Goal: Task Accomplishment & Management: Use online tool/utility

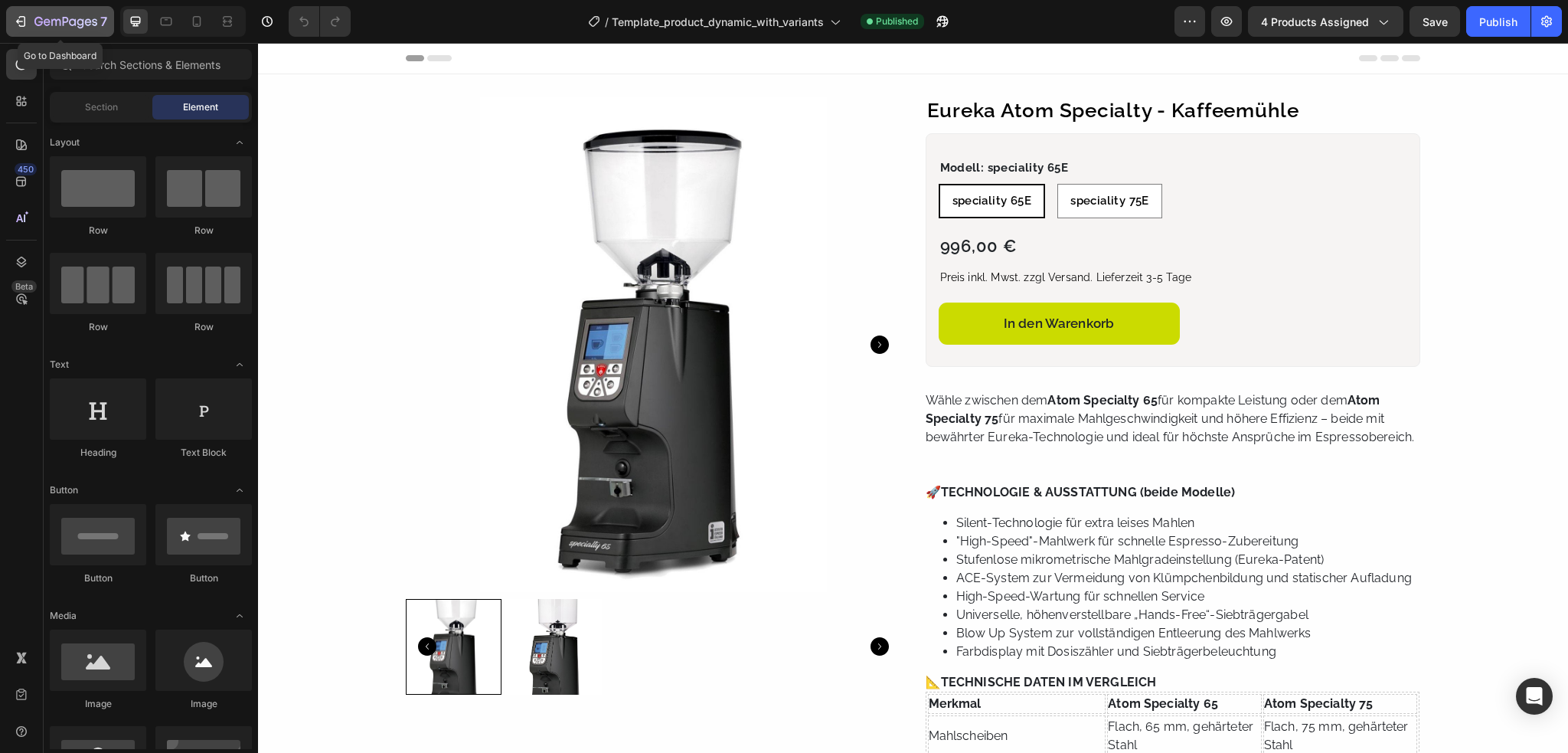
click at [70, 20] on icon "button" at bounding box center [72, 22] width 7 height 7
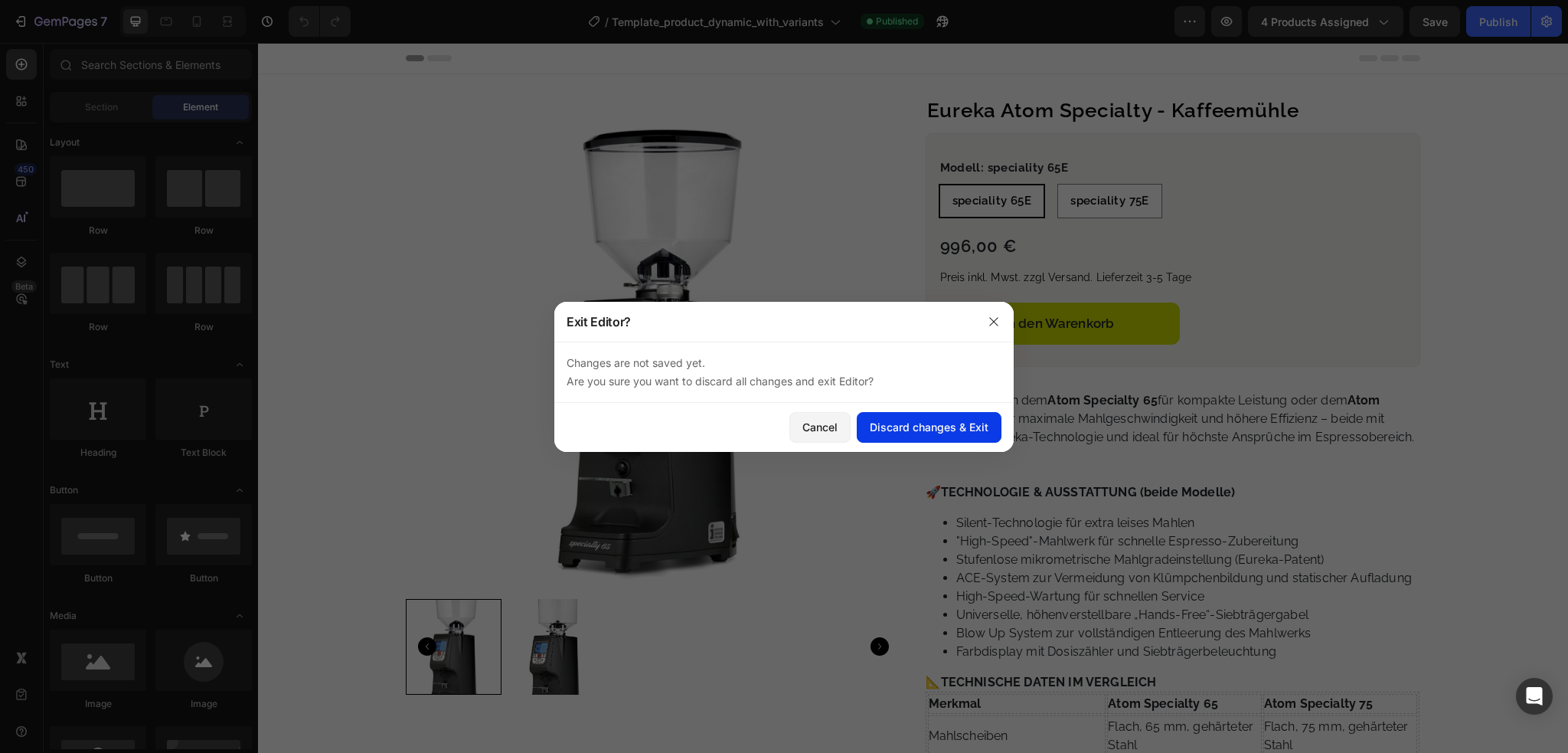
click at [921, 434] on div "Discard changes & Exit" at bounding box center [929, 427] width 119 height 16
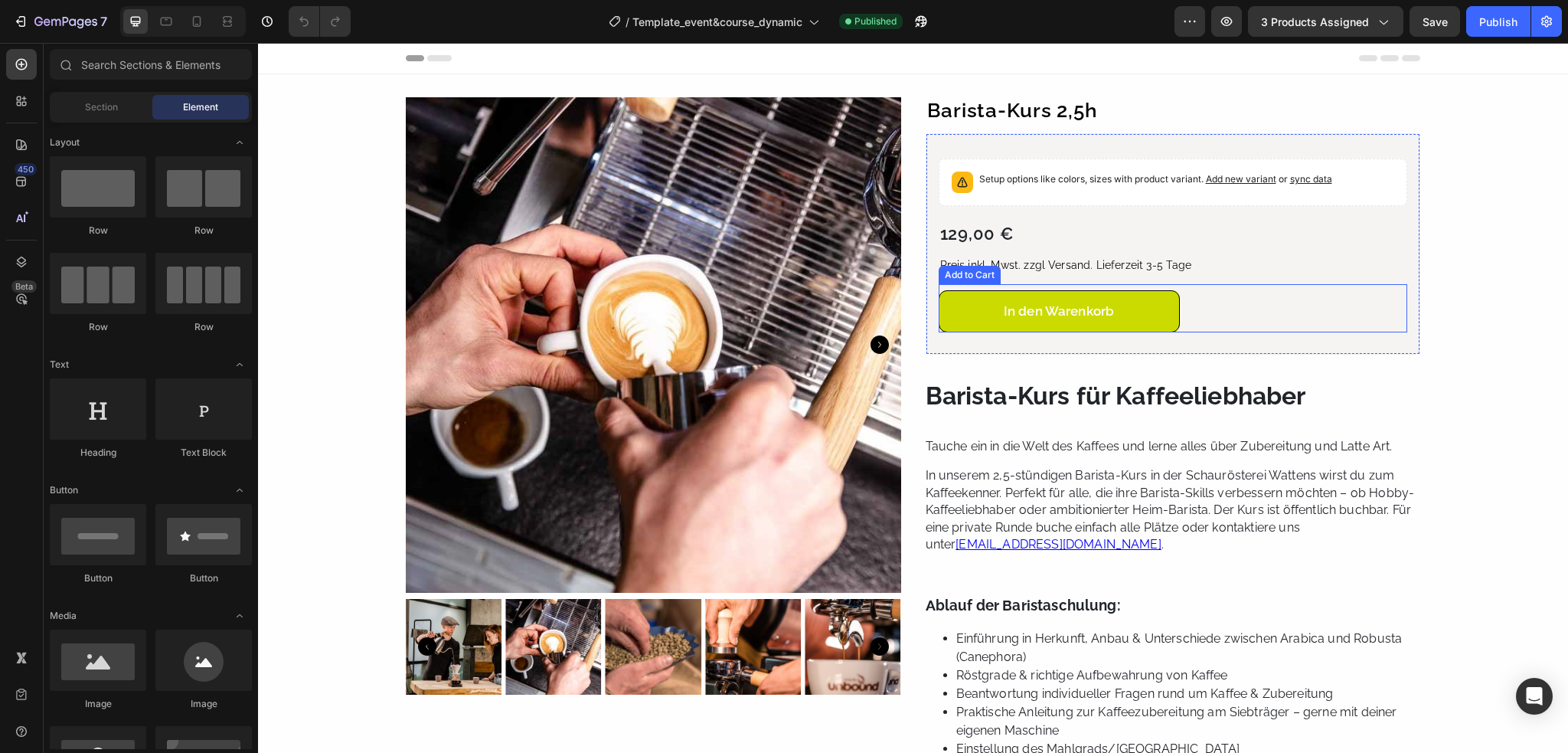
click at [1116, 318] on button "In den Warenkorb" at bounding box center [1059, 311] width 241 height 42
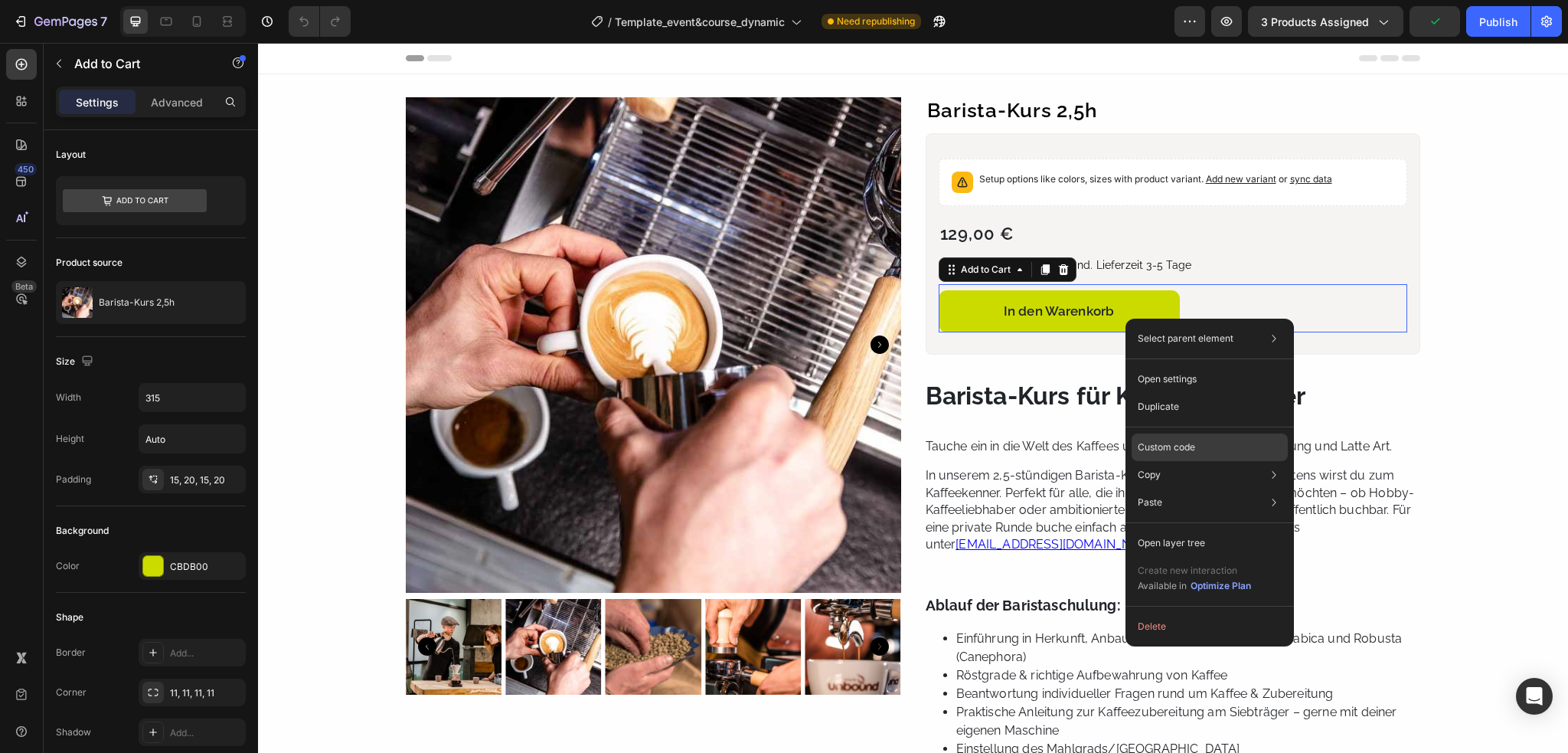
click at [1160, 443] on p "Custom code" at bounding box center [1167, 448] width 57 height 14
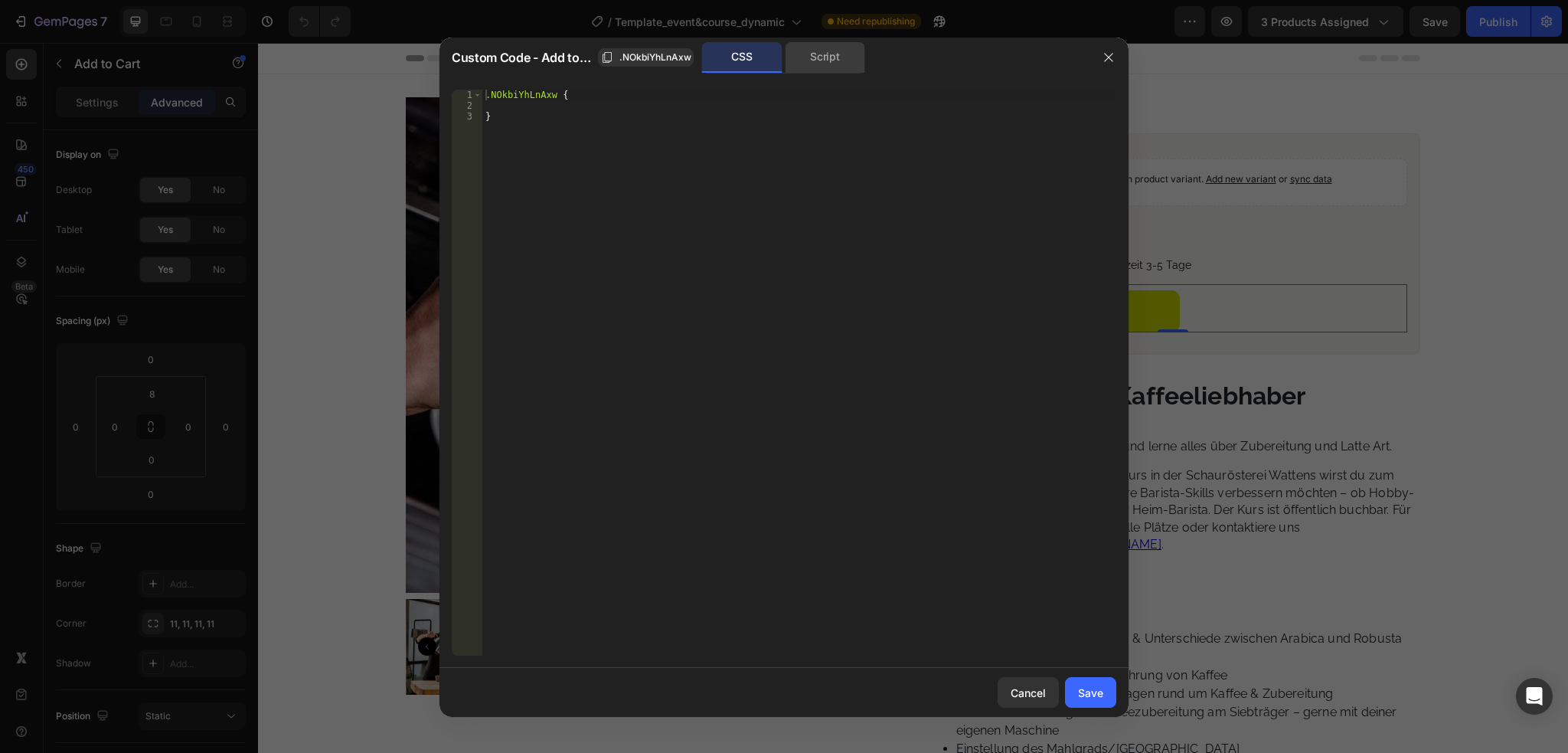
click at [815, 51] on div "Script" at bounding box center [824, 57] width 80 height 31
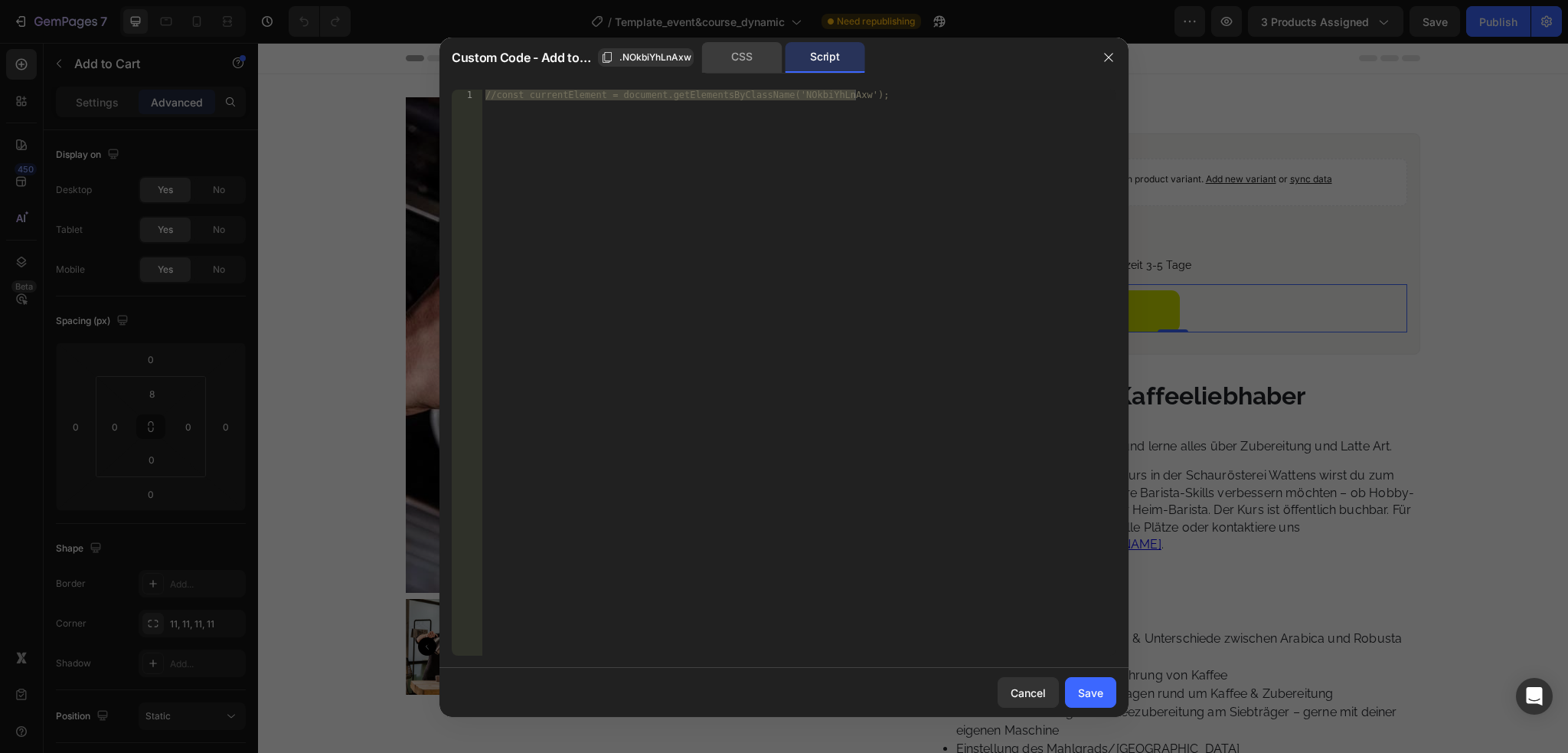
click at [763, 55] on div "CSS" at bounding box center [742, 57] width 80 height 31
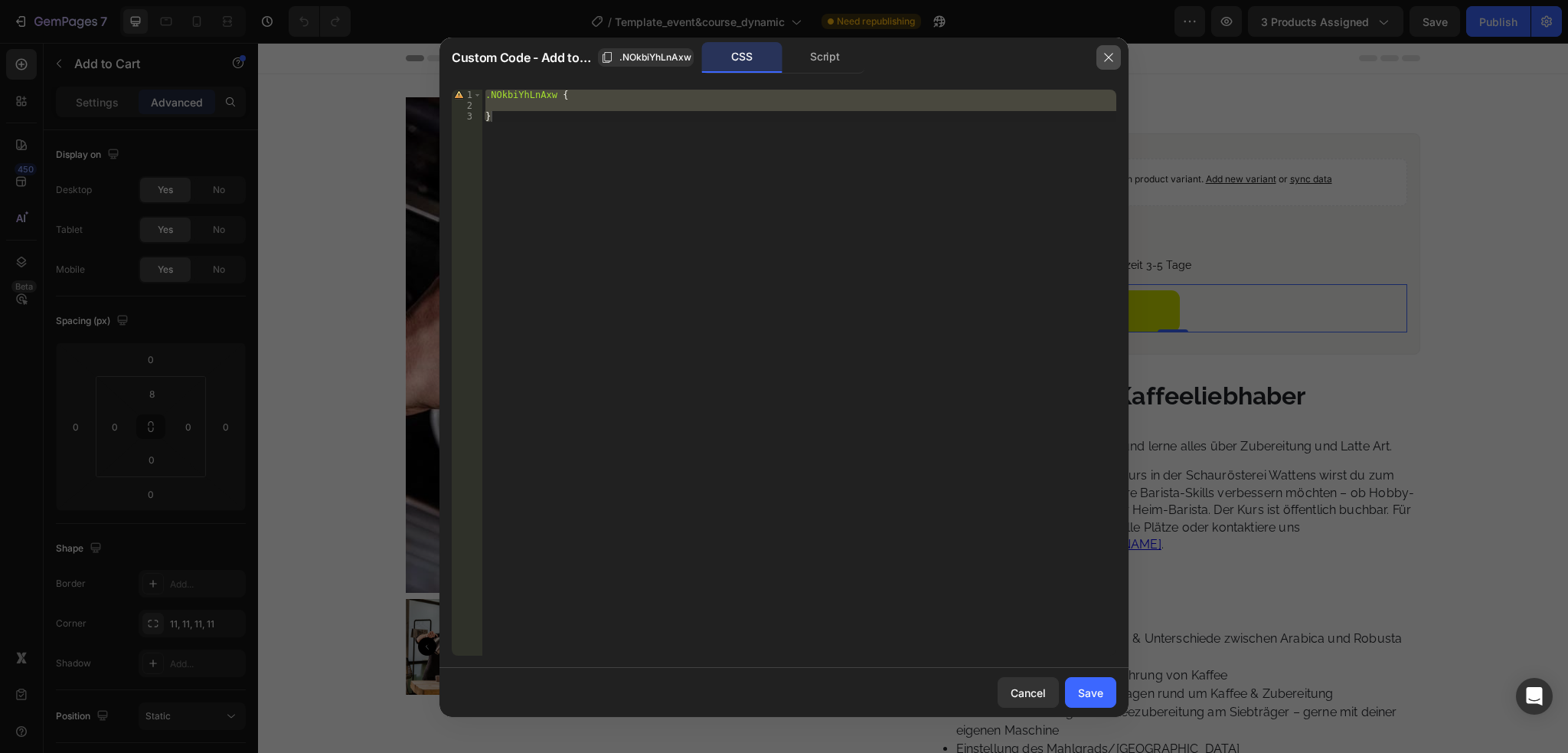
click at [1101, 59] on button "button" at bounding box center [1109, 57] width 25 height 25
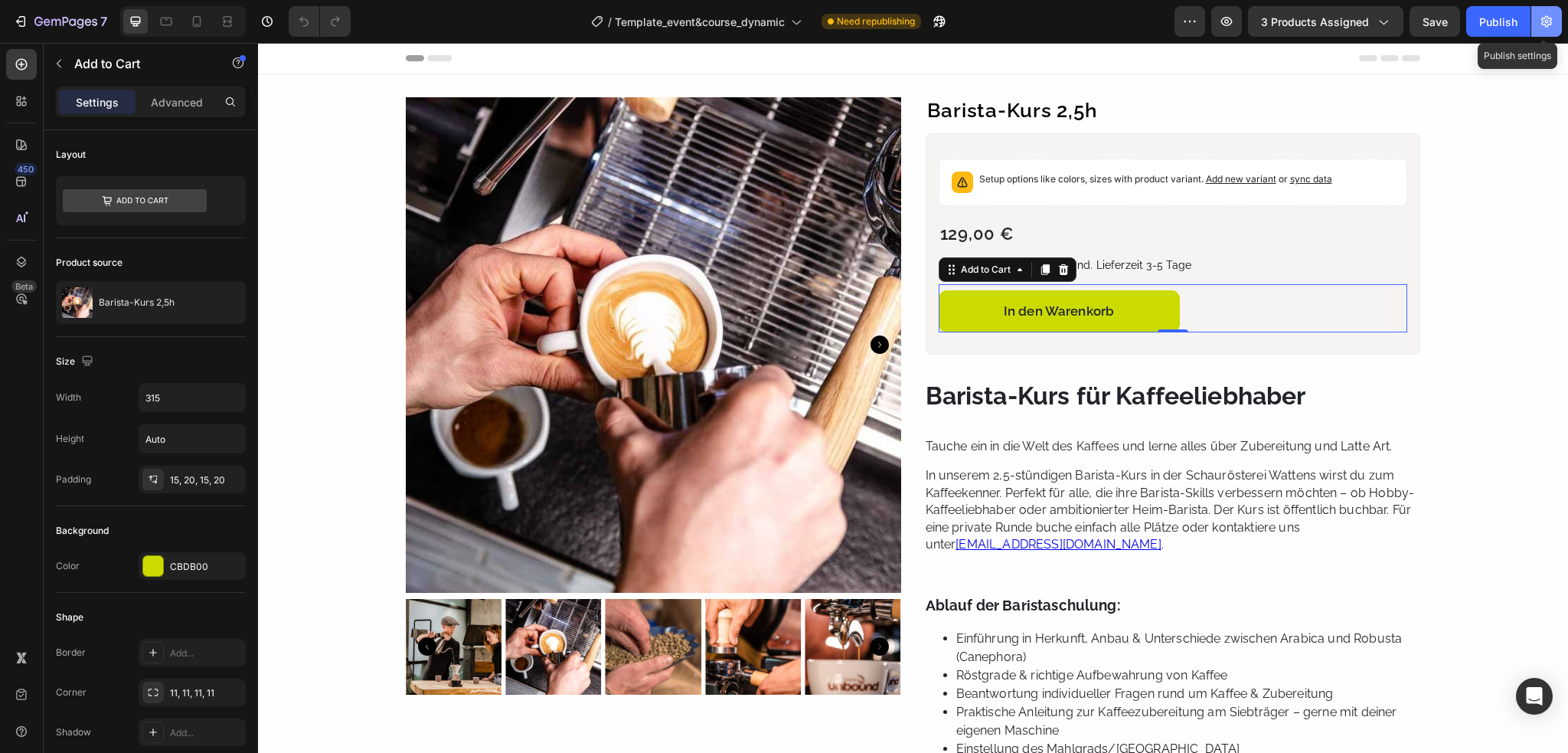
click at [1539, 18] on icon "button" at bounding box center [1547, 22] width 16 height 16
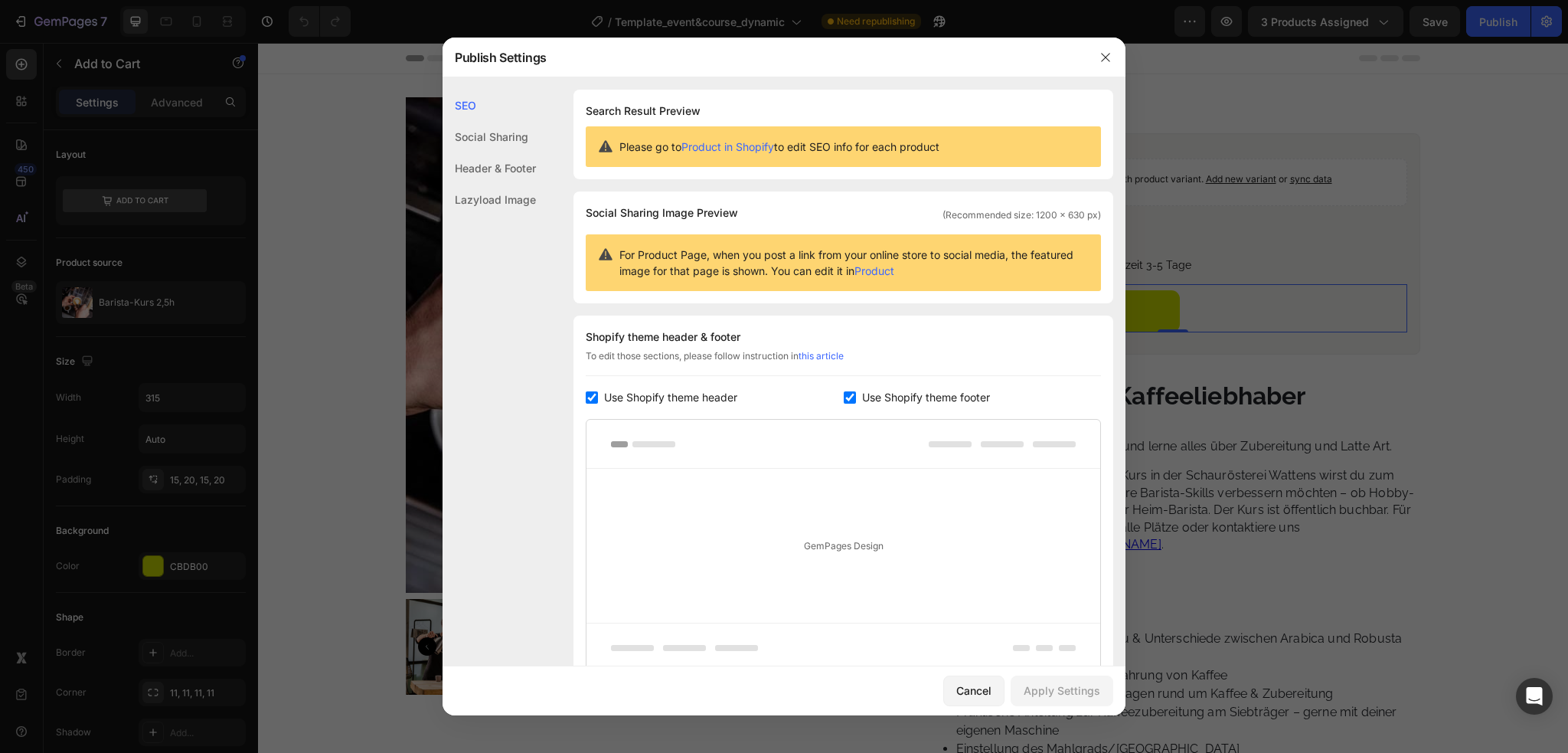
click at [1087, 51] on div at bounding box center [1106, 57] width 40 height 40
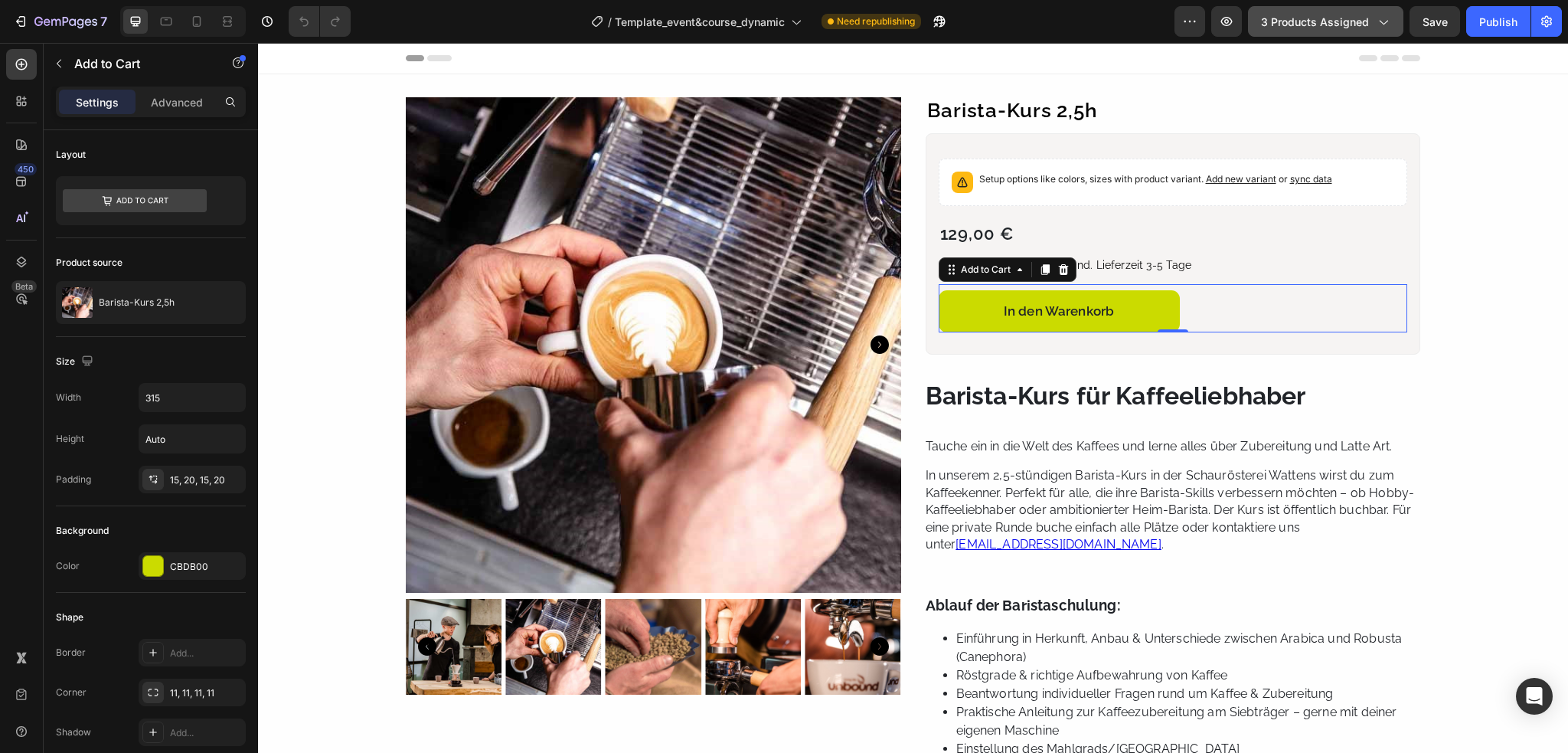
click at [1384, 22] on icon "button" at bounding box center [1383, 22] width 16 height 16
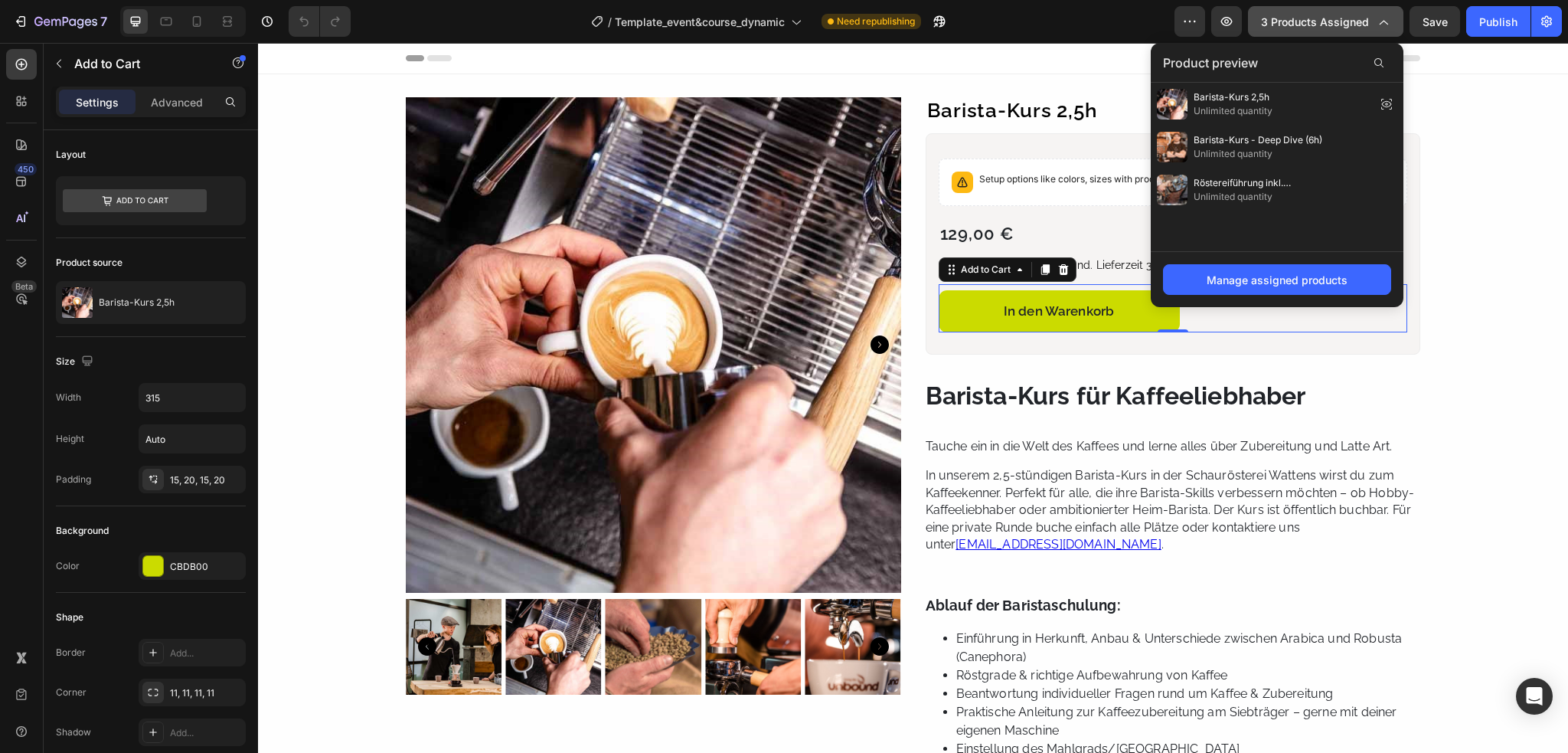
click at [1384, 22] on icon "button" at bounding box center [1383, 22] width 16 height 16
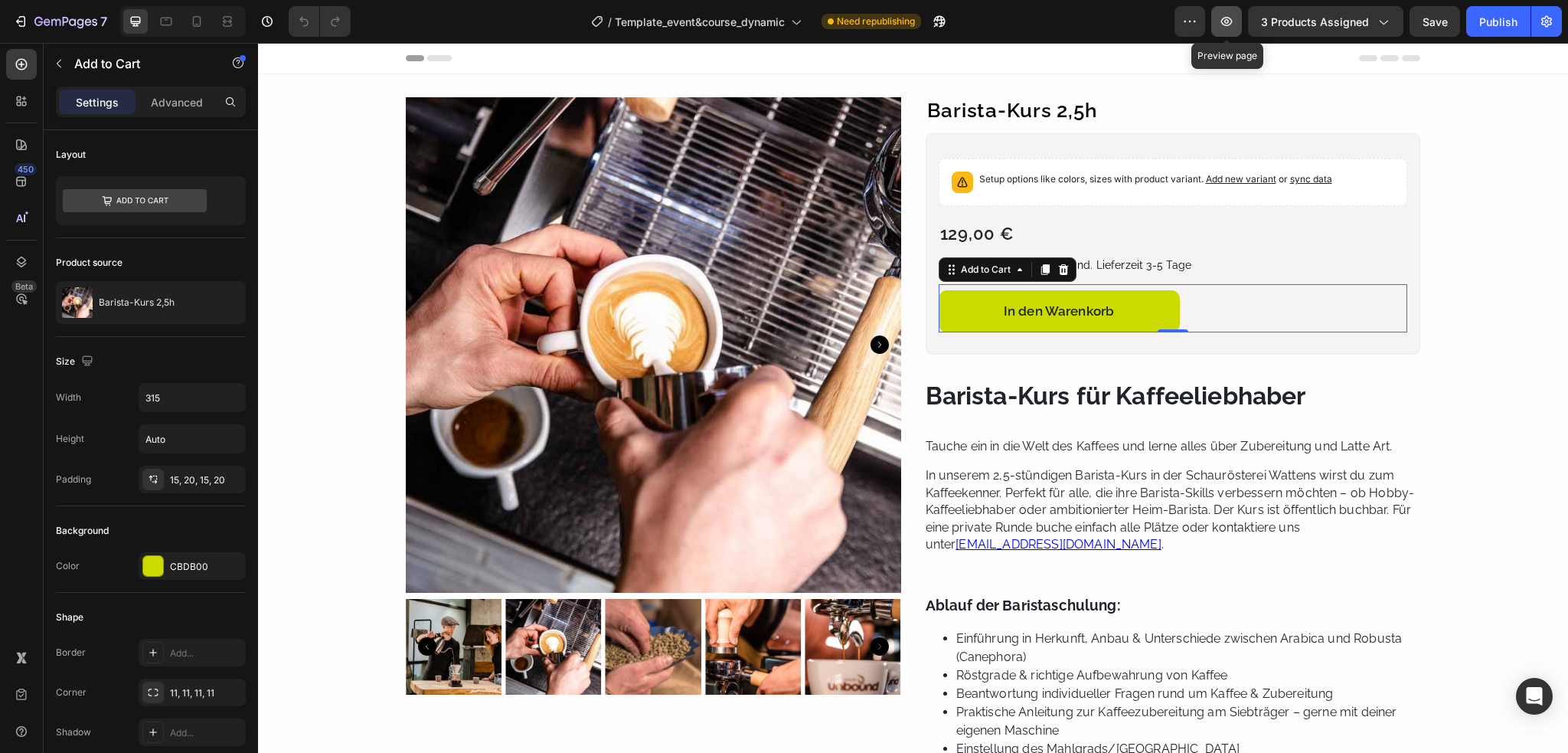
click at [1240, 18] on button "button" at bounding box center [1226, 21] width 31 height 31
click at [1046, 154] on div "Product Variants & Swatches" at bounding box center [1008, 149] width 138 height 19
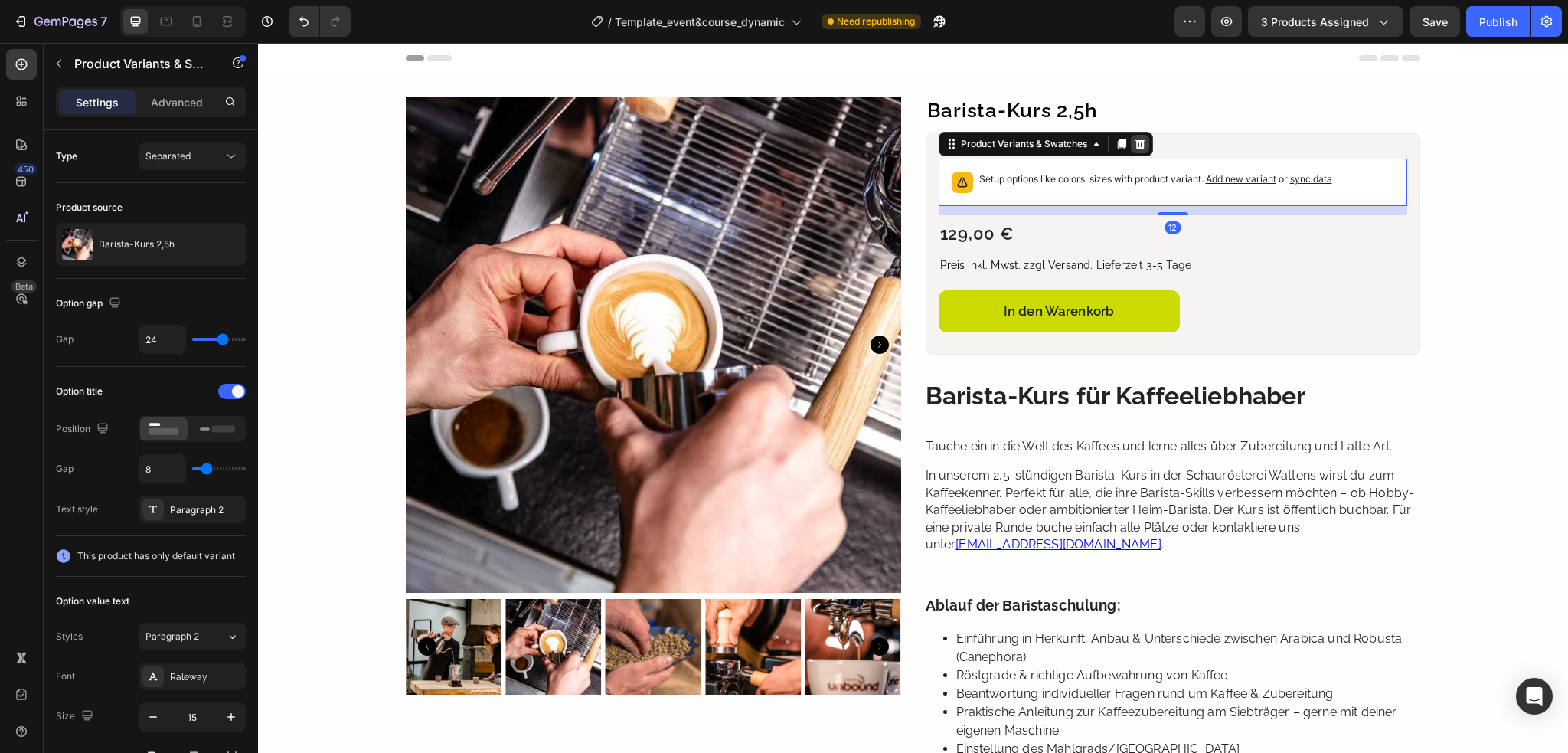
click at [1134, 144] on icon at bounding box center [1140, 144] width 12 height 12
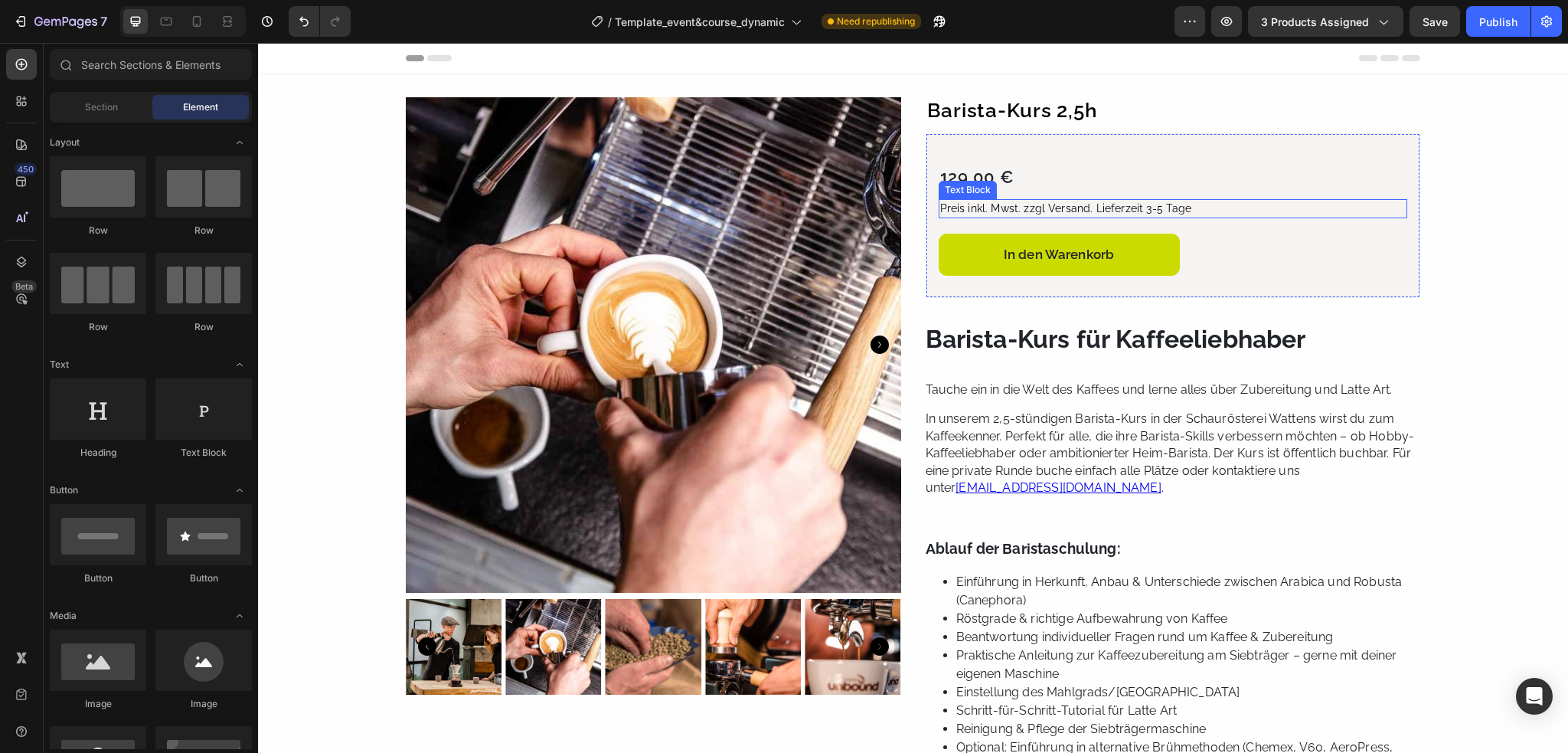
click at [1183, 202] on div "Preis inkl. Mwst. zzgl Versand. Lieferzeit 3-5 Tage" at bounding box center [1173, 209] width 469 height 19
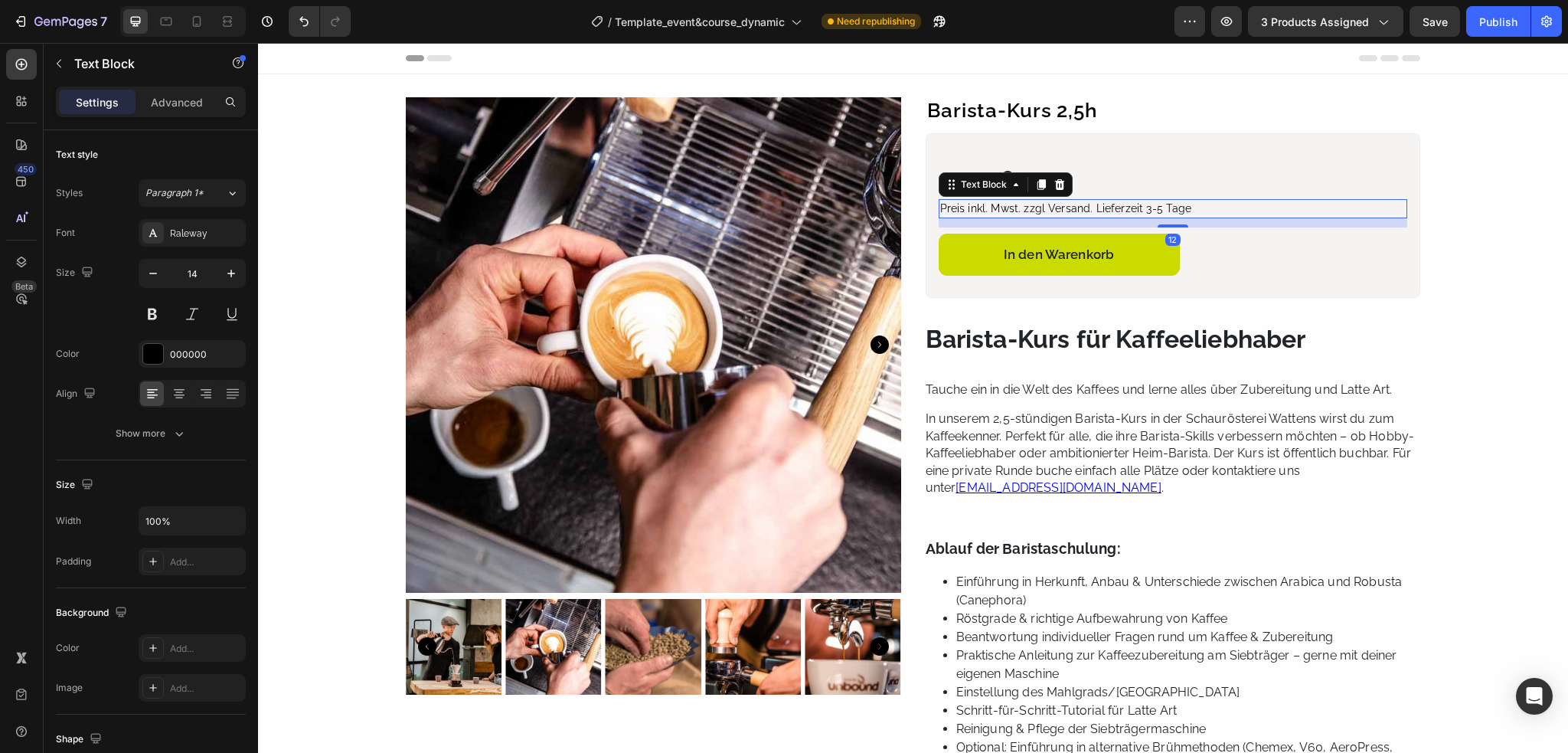
click at [1192, 208] on div "Preis inkl. Mwst. zzgl Versand. Lieferzeit 3-5 Tage" at bounding box center [1173, 209] width 469 height 19
click at [1152, 206] on p "Preis inkl. Mwst. zzgl Versand. Lieferzeit 3-5 Tage" at bounding box center [1174, 209] width 466 height 16
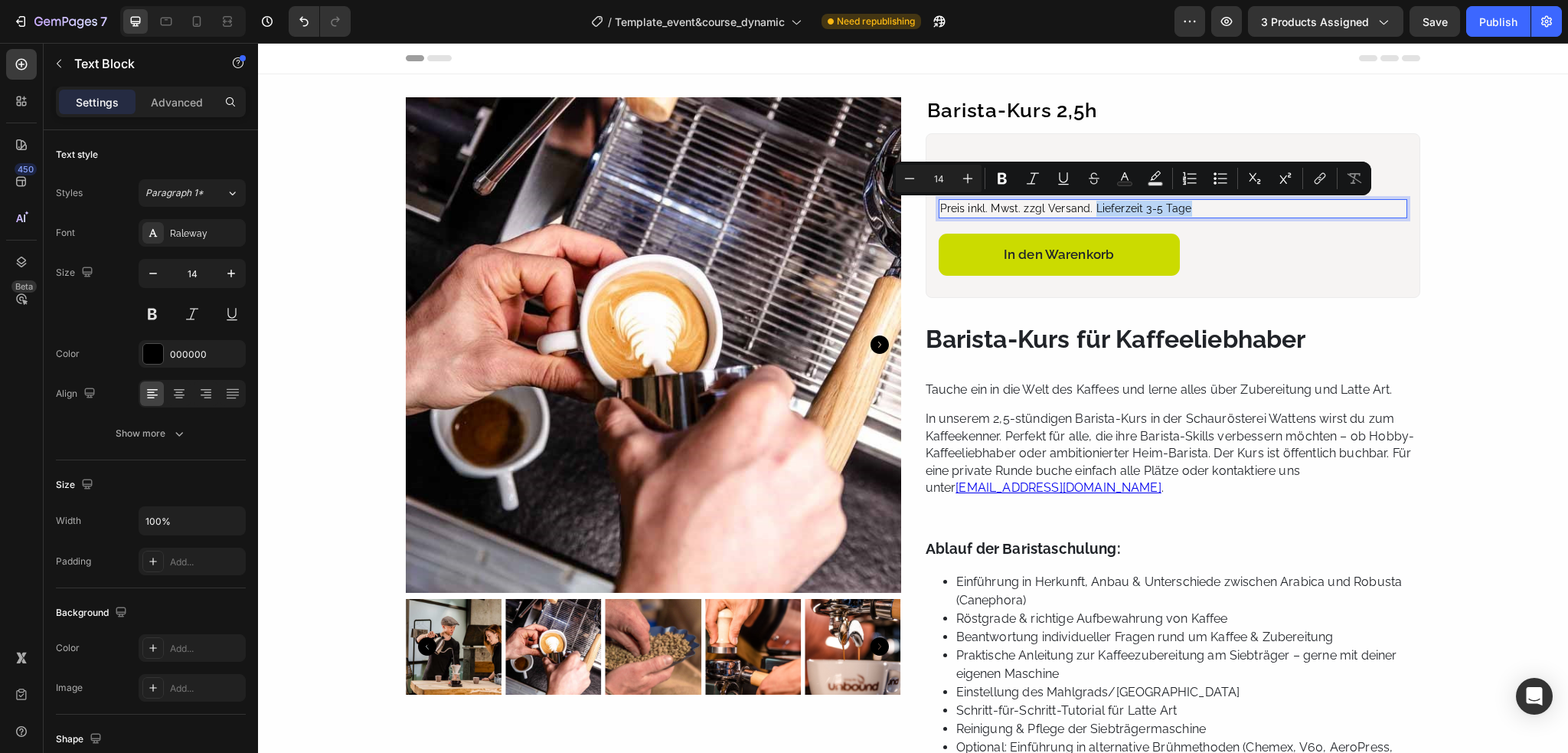
drag, startPoint x: 1087, startPoint y: 203, endPoint x: 1192, endPoint y: 204, distance: 105.0
click at [1192, 204] on p "Preis inkl. Mwst. zzgl Versand. Lieferzeit 3-5 Tage" at bounding box center [1174, 209] width 466 height 16
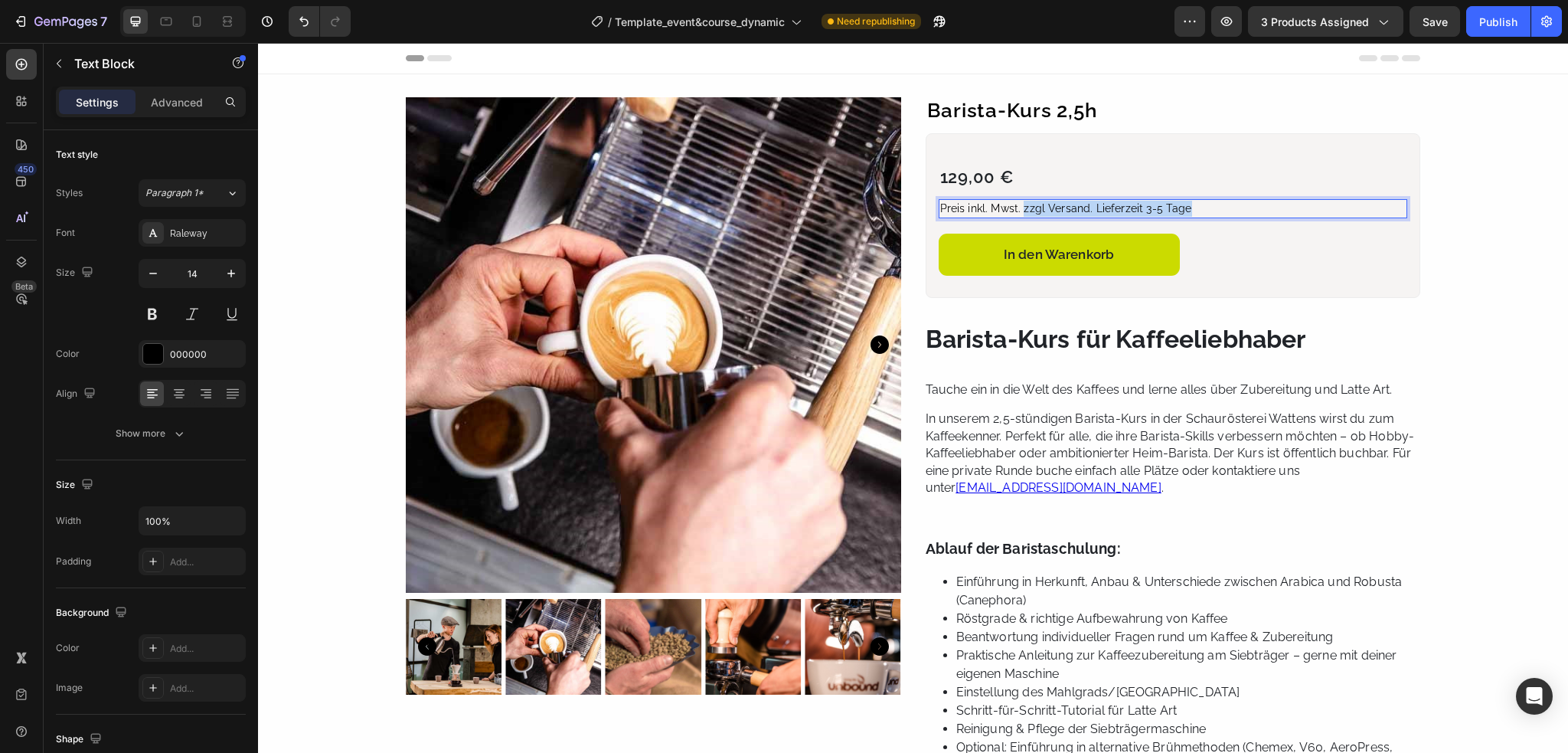
drag, startPoint x: 1016, startPoint y: 206, endPoint x: 1203, endPoint y: 203, distance: 187.0
click at [1203, 203] on p "Preis inkl. Mwst. zzgl Versand. Lieferzeit 3-5 Tage" at bounding box center [1174, 209] width 466 height 16
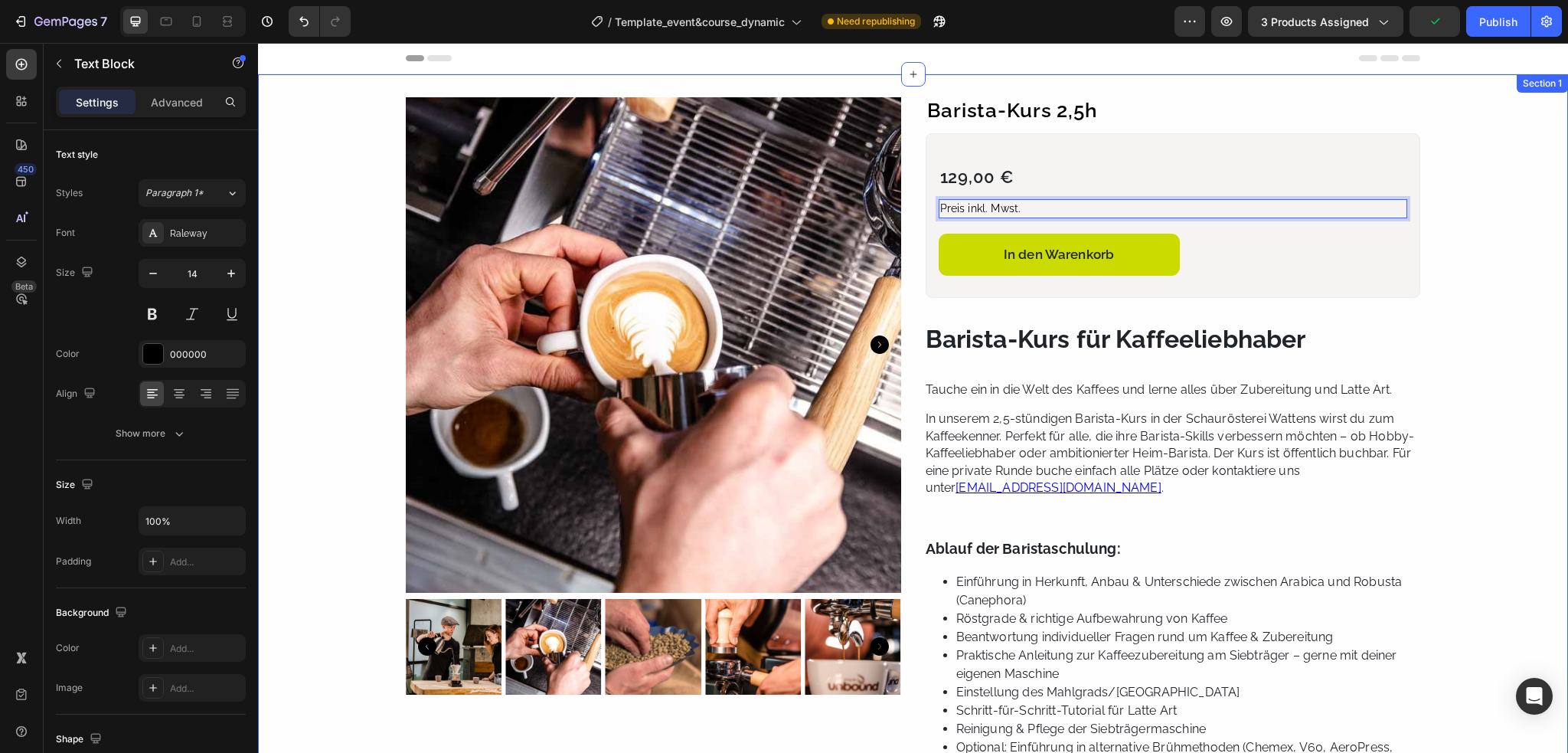
click at [1471, 251] on div "Product Images Row Barista-Kurs 2,5h Product Title 129,00 € Product Price Produ…" at bounding box center [913, 528] width 1310 height 863
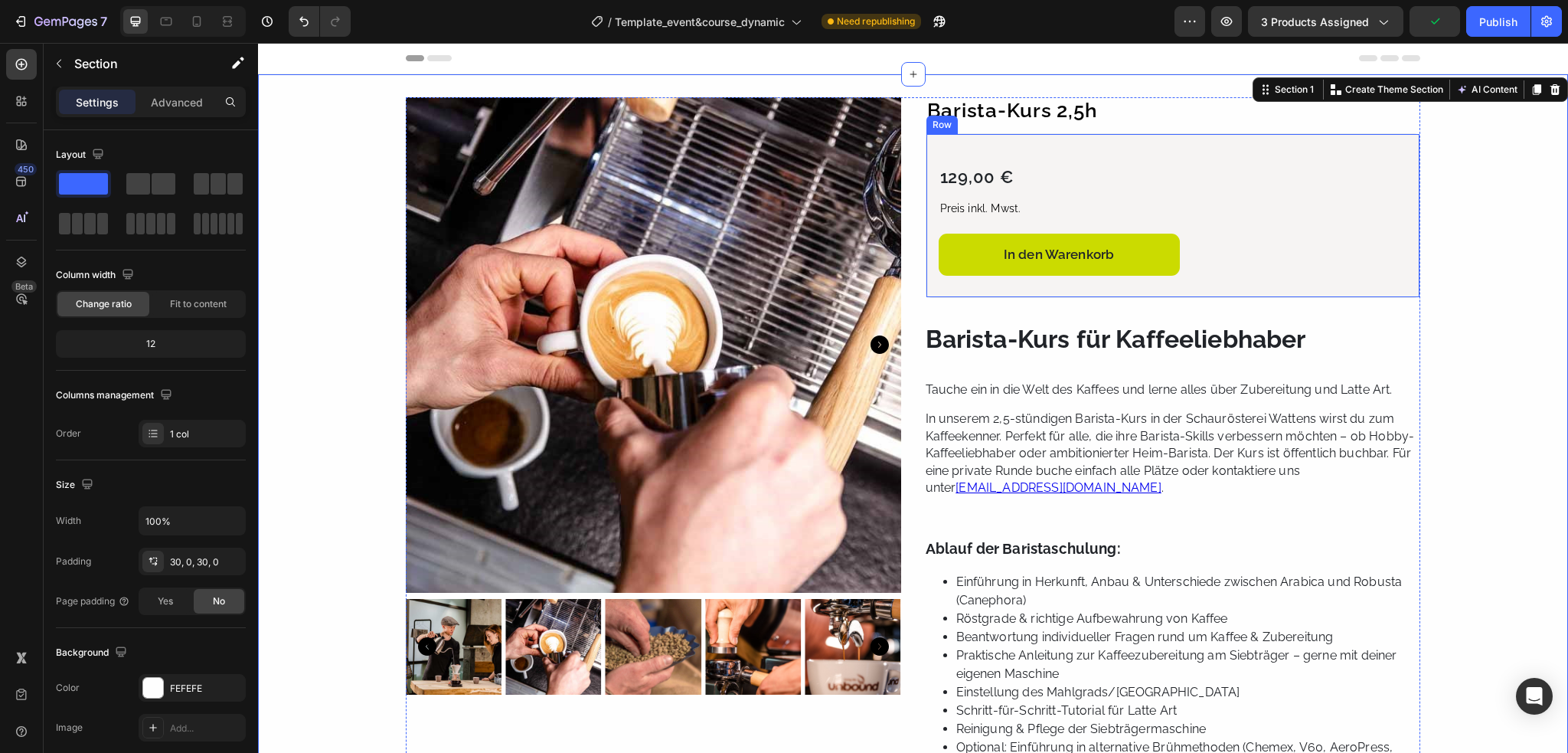
click at [1226, 272] on div "In den Warenkorb Add to Cart" at bounding box center [1173, 252] width 469 height 49
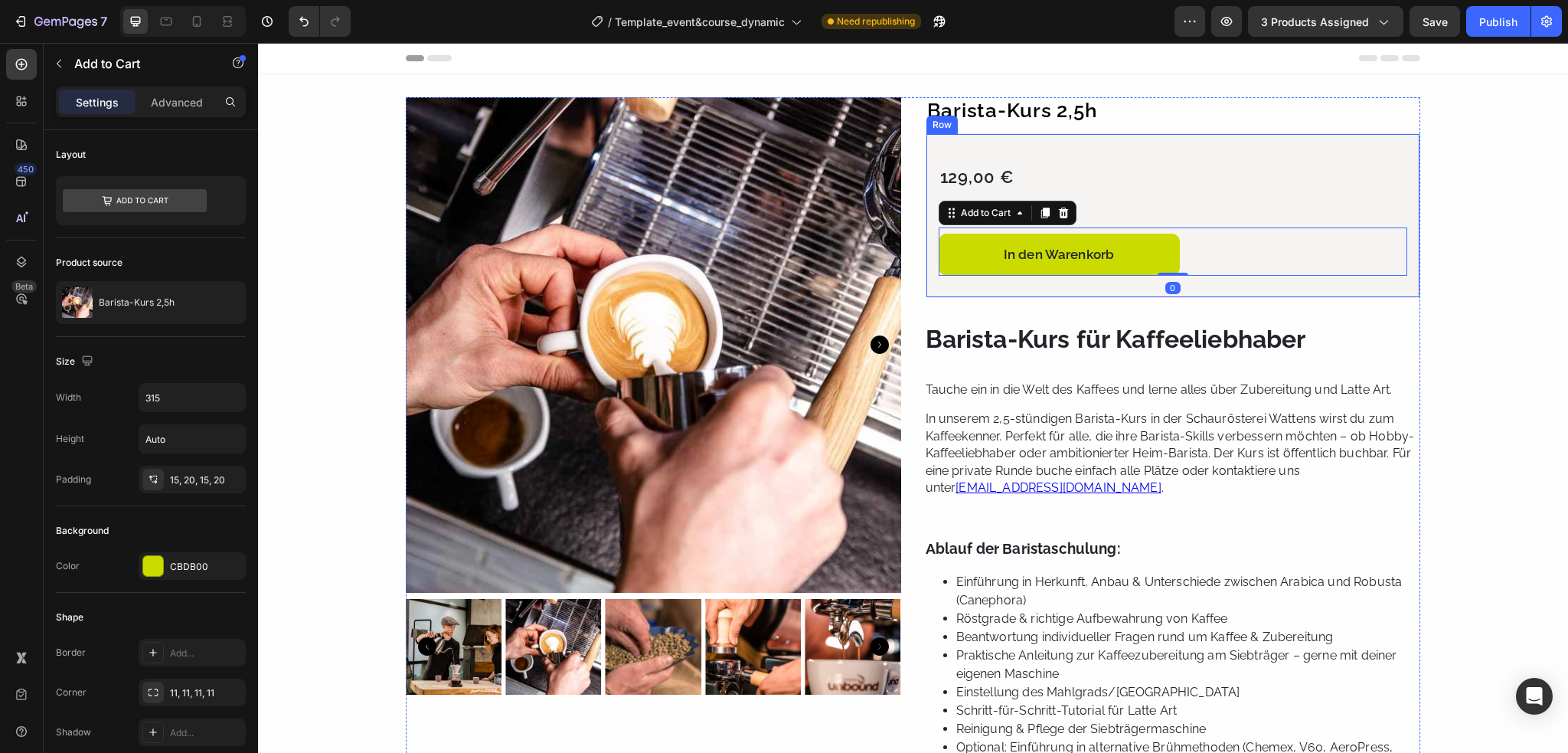
click at [1221, 288] on div "129,00 € Product Price Product Price Preis inkl. Mwst. Text Block In den Warenk…" at bounding box center [1173, 215] width 495 height 165
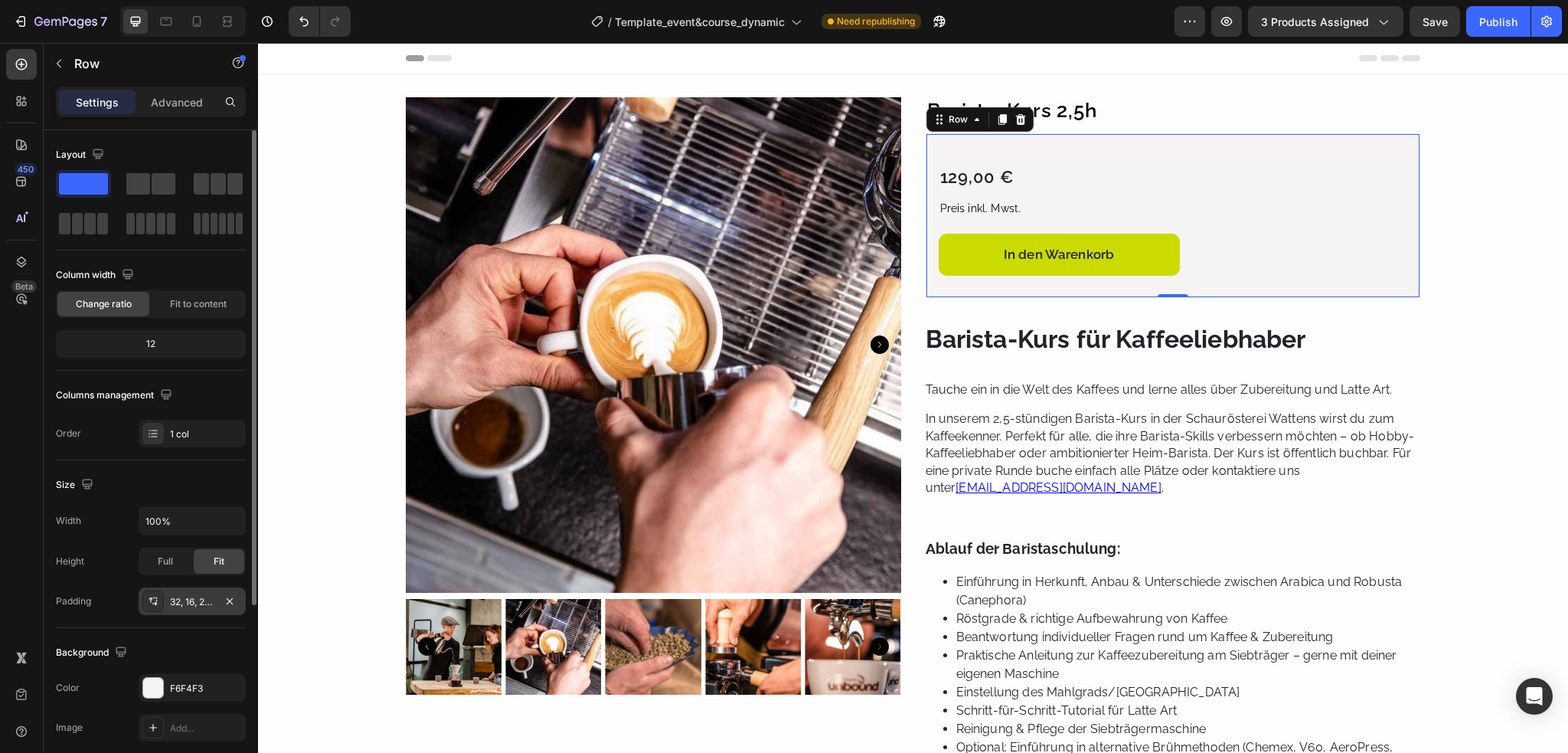
click at [175, 603] on div "32, 16, 28, 16" at bounding box center [192, 602] width 44 height 14
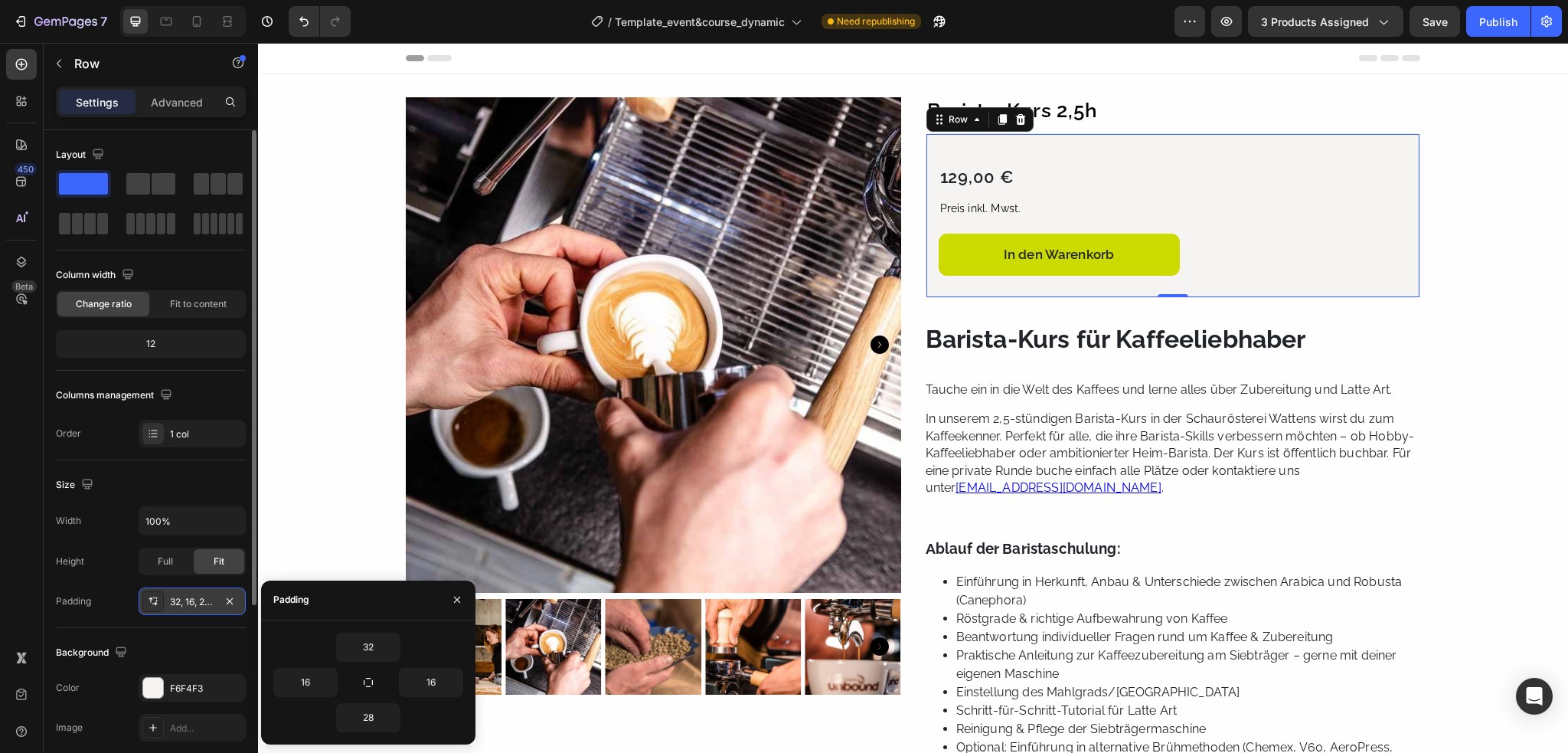
click at [175, 603] on div "32, 16, 28, 16" at bounding box center [192, 602] width 44 height 14
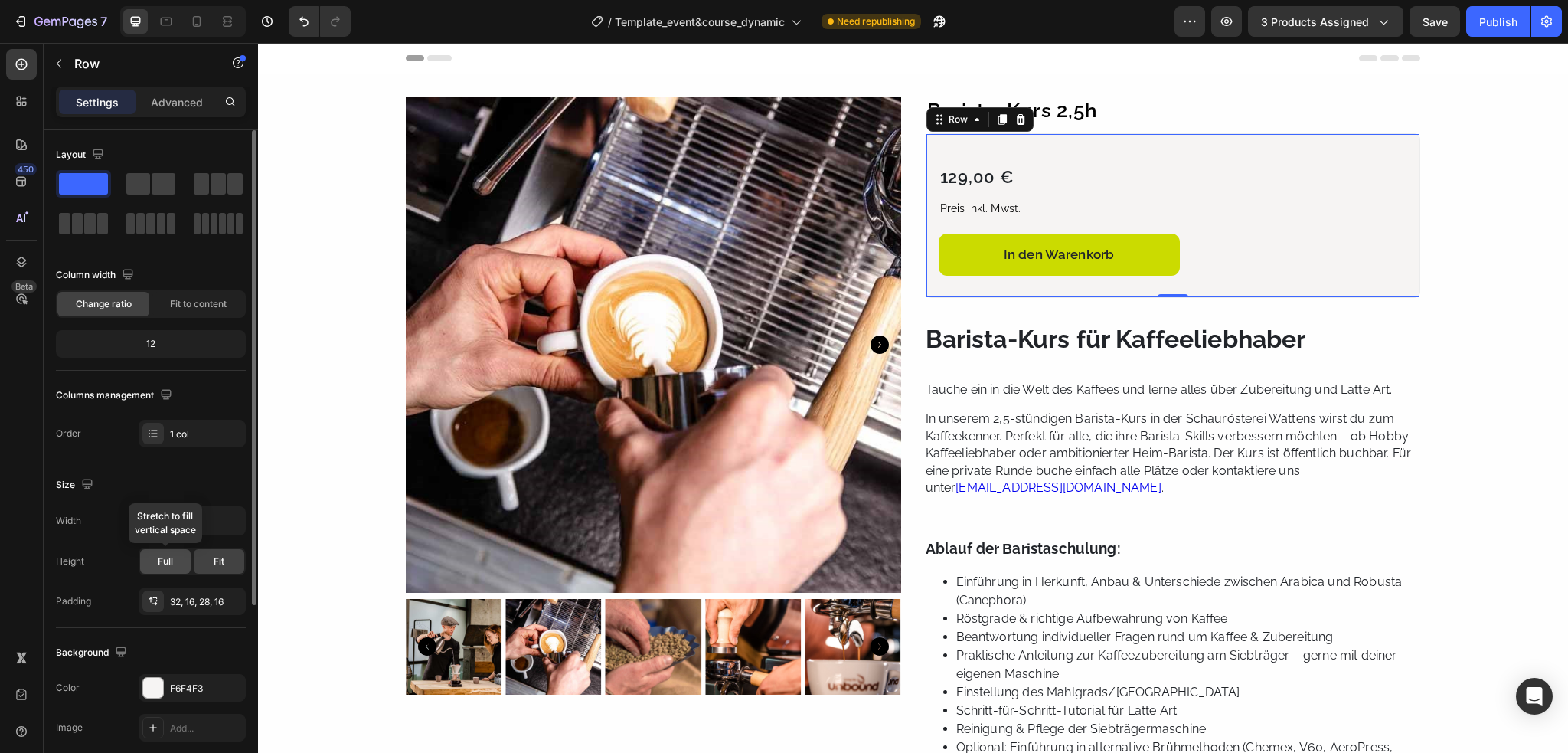
click at [166, 566] on span "Full" at bounding box center [166, 561] width 16 height 14
click at [211, 562] on div "Fit" at bounding box center [218, 561] width 50 height 25
click at [163, 486] on div "Size" at bounding box center [151, 484] width 190 height 25
click at [155, 600] on icon at bounding box center [153, 601] width 12 height 12
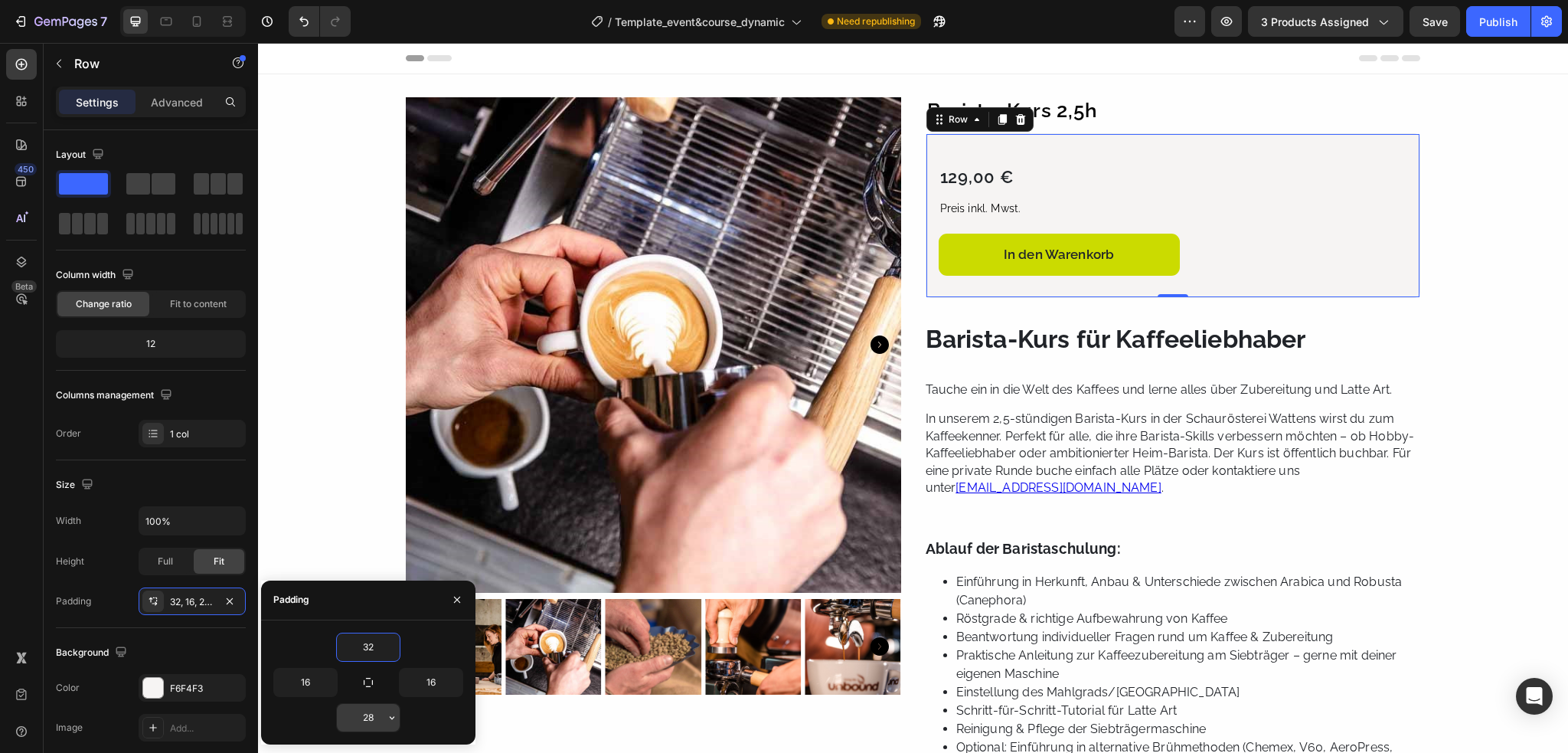
click at [371, 723] on input "28" at bounding box center [369, 717] width 63 height 28
click at [386, 716] on icon "button" at bounding box center [392, 717] width 12 height 12
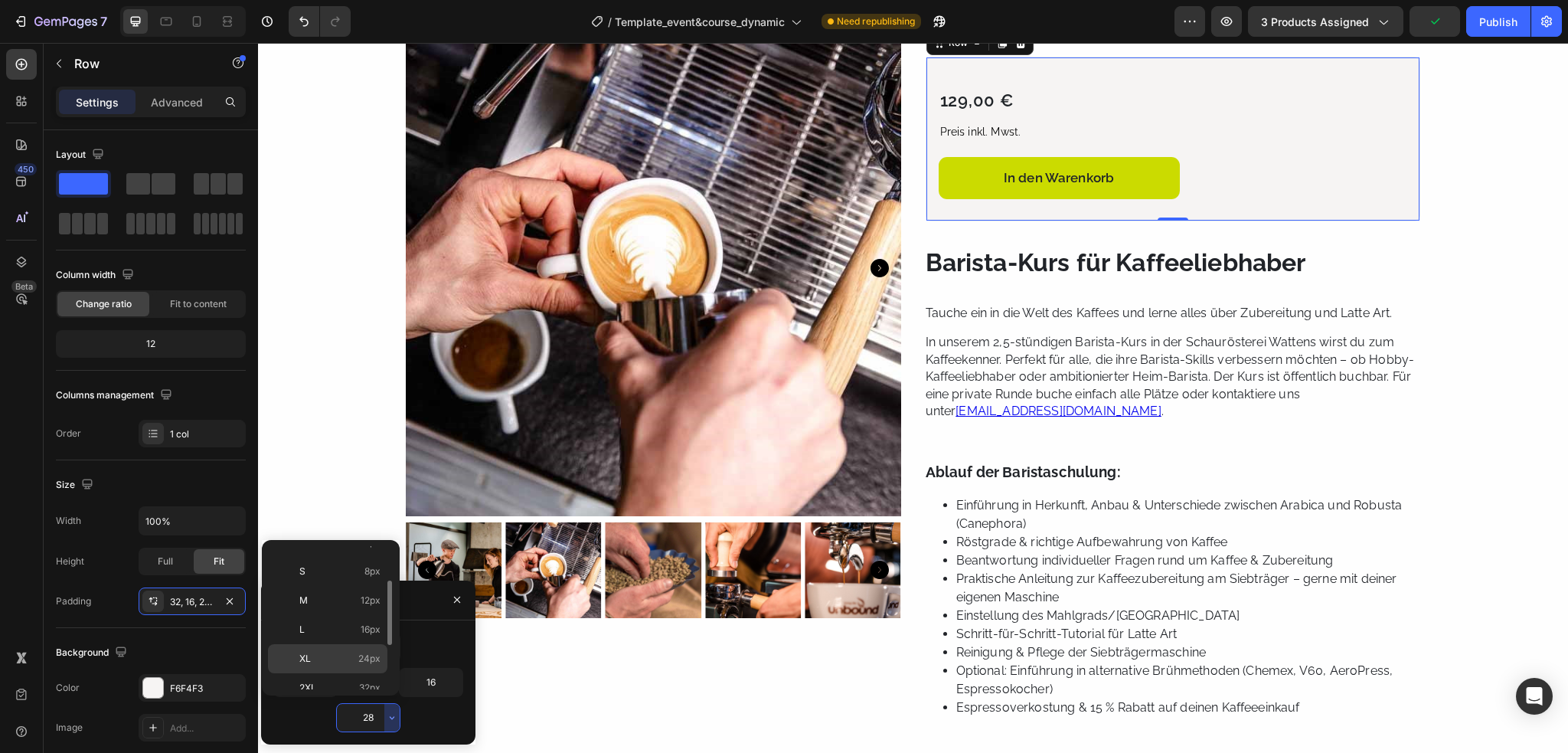
scroll to position [153, 0]
click at [339, 626] on div "2XL 32px" at bounding box center [327, 639] width 120 height 29
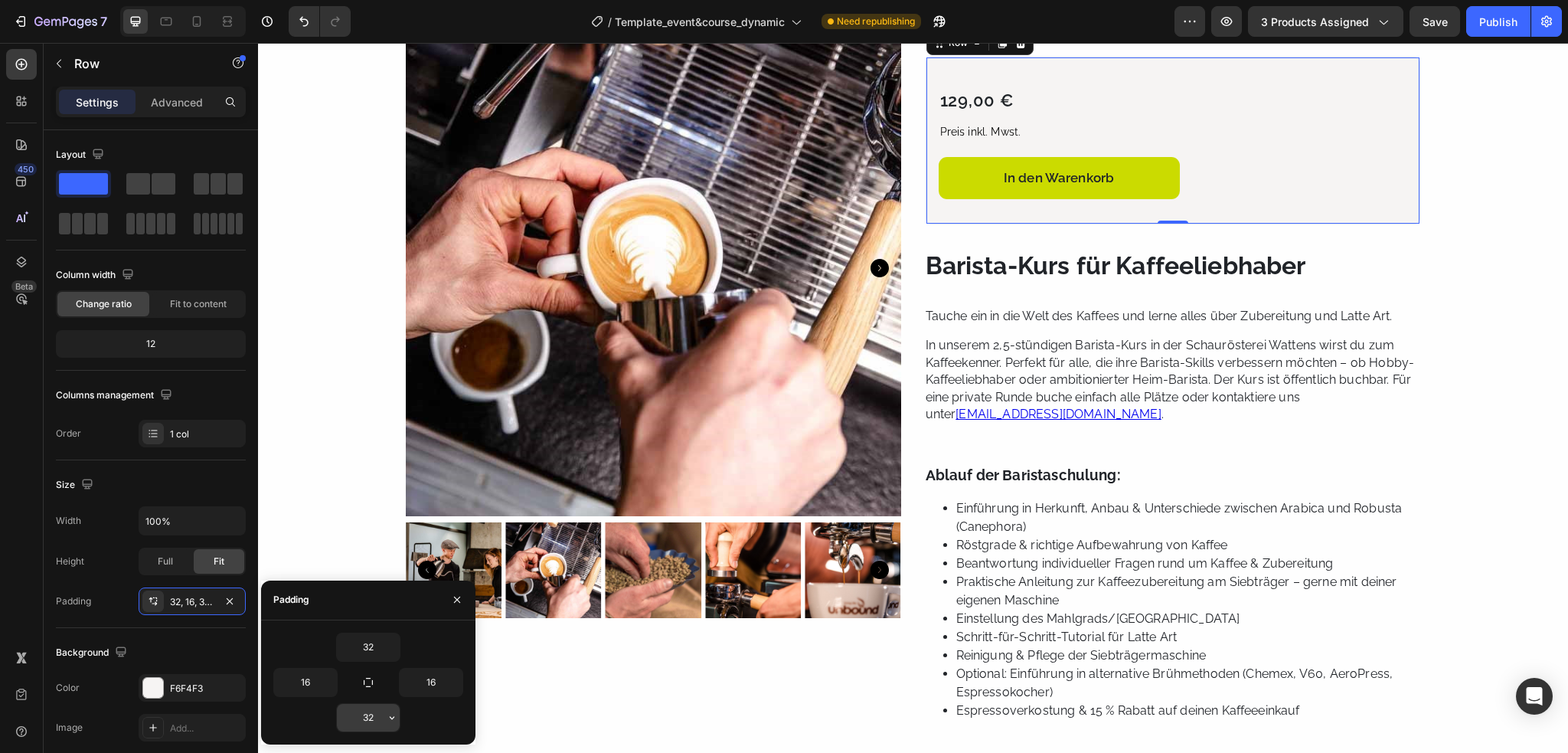
click at [376, 716] on input "32" at bounding box center [369, 717] width 63 height 28
click at [387, 719] on icon "button" at bounding box center [392, 717] width 12 height 12
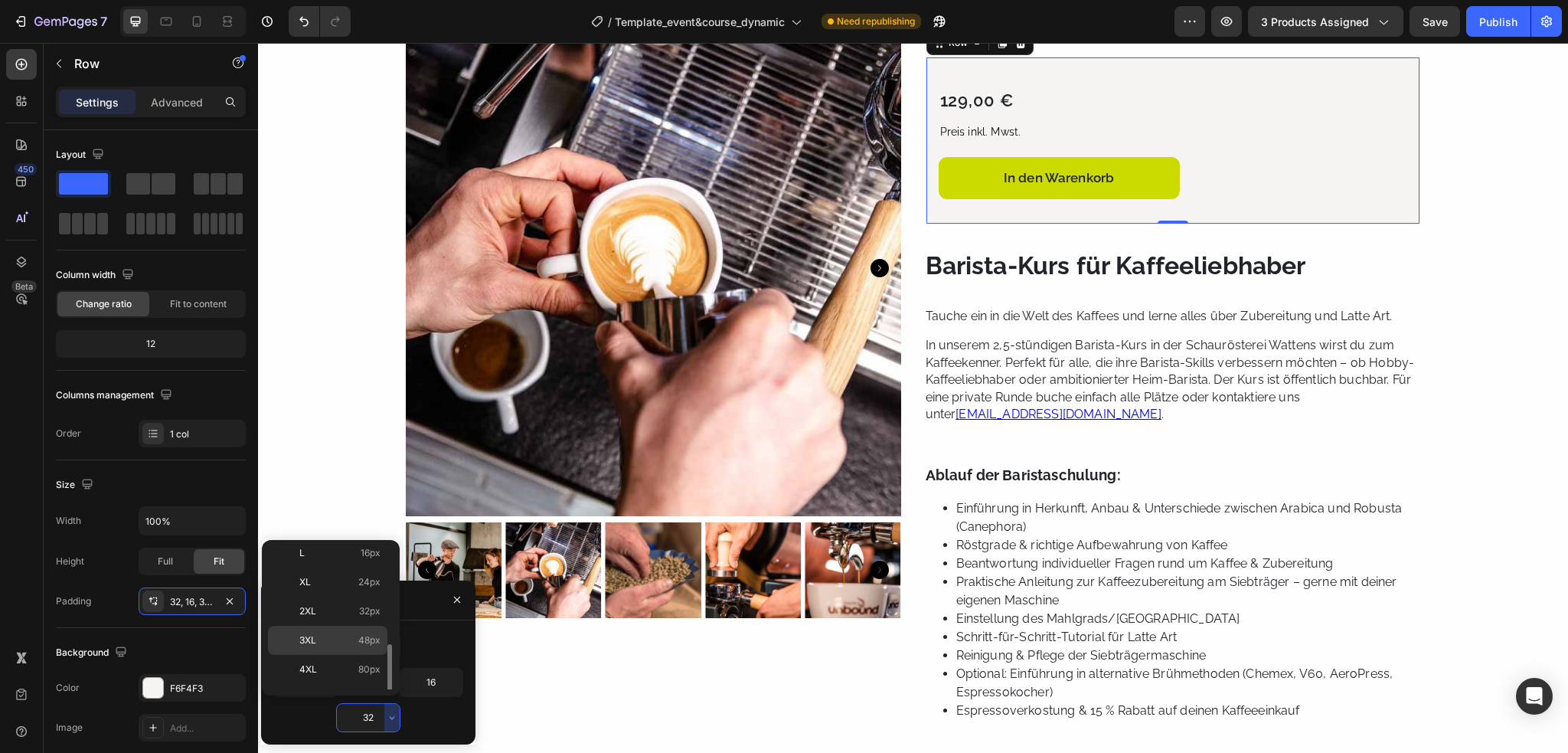
scroll to position [173, 0]
click at [327, 623] on p "3XL 48px" at bounding box center [340, 621] width 81 height 14
type input "48"
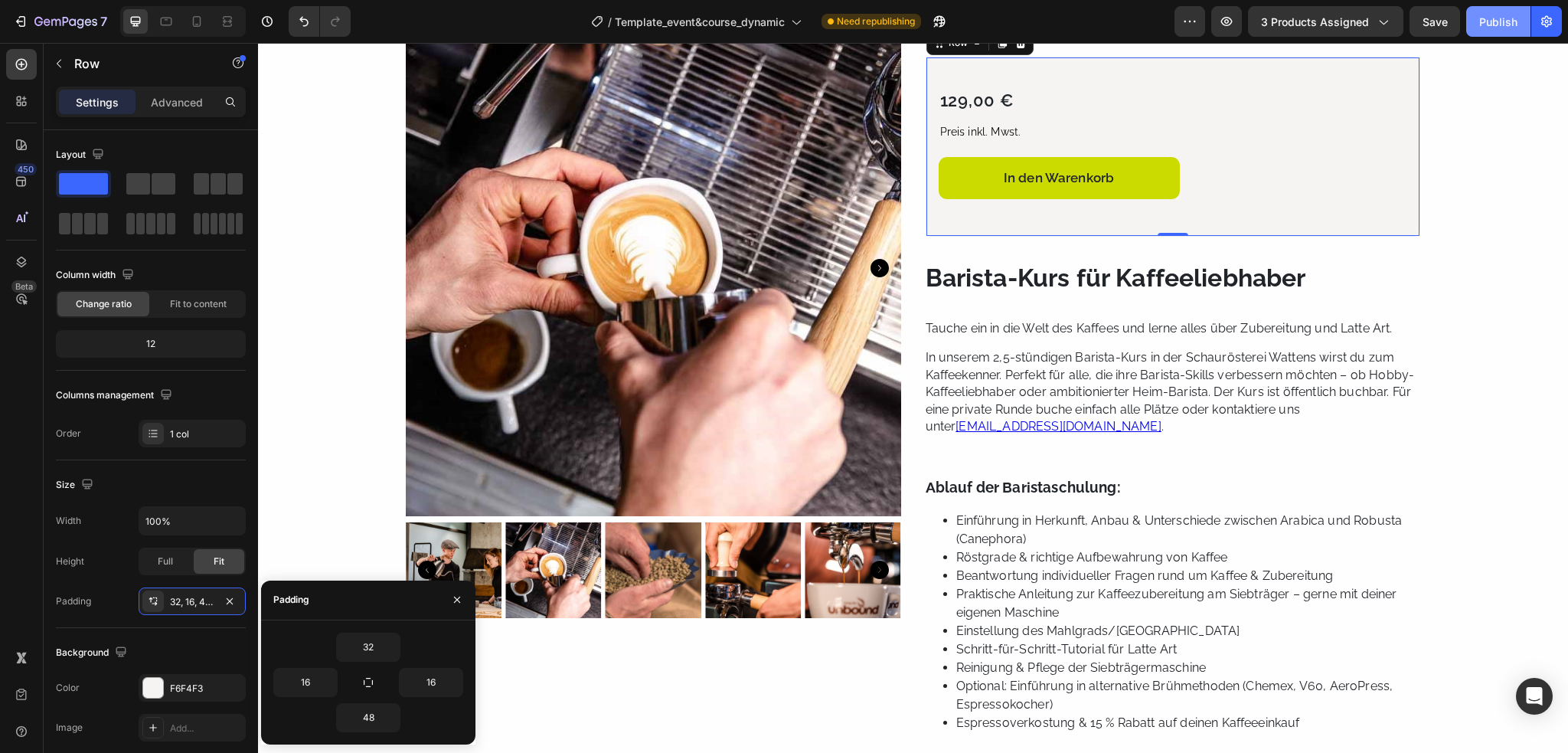
click at [1499, 27] on div "Publish" at bounding box center [1498, 22] width 39 height 16
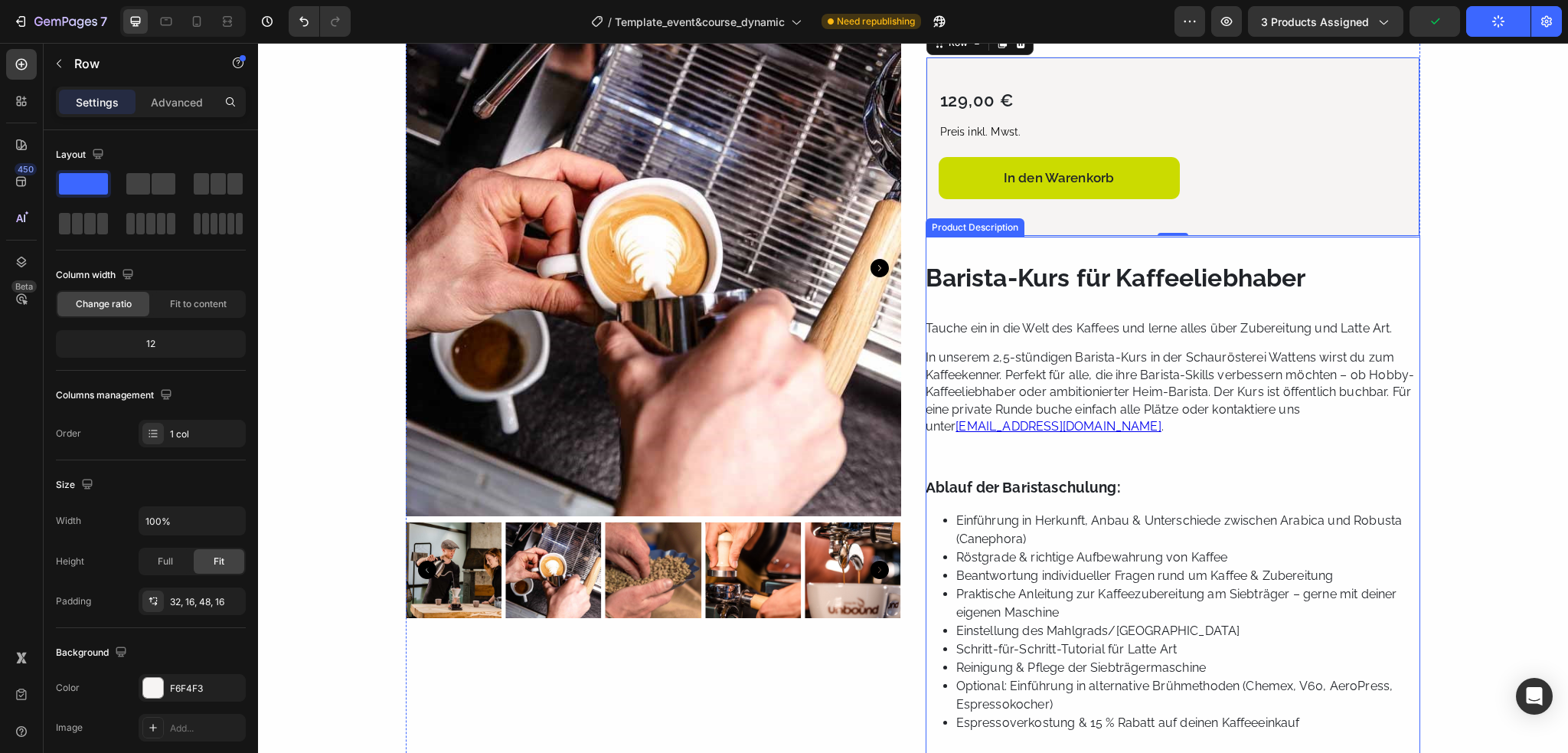
scroll to position [0, 0]
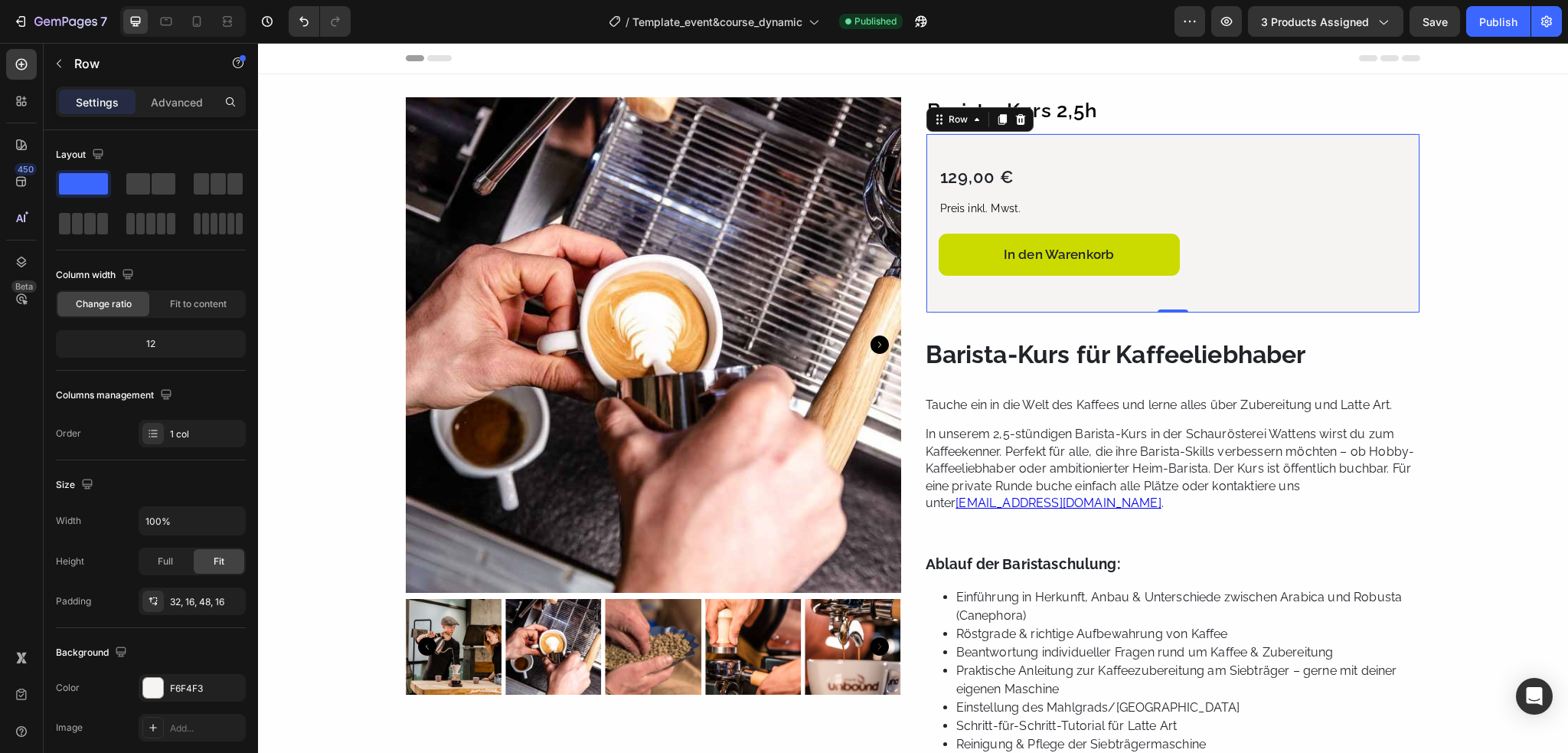
click at [945, 216] on p "Preis inkl. Mwst." at bounding box center [1174, 209] width 466 height 16
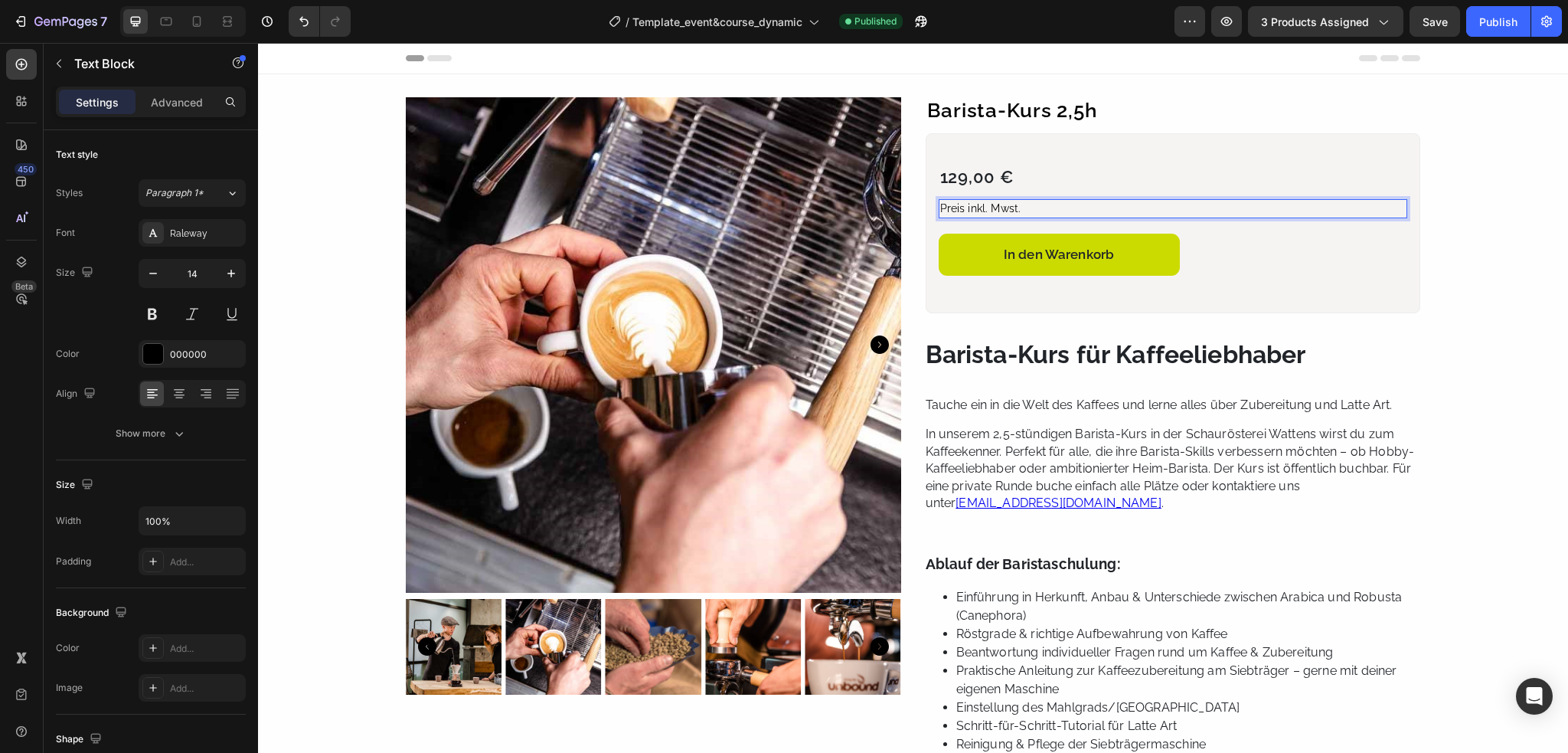
click at [958, 208] on p "Preis inkl. Mwst." at bounding box center [1174, 209] width 466 height 16
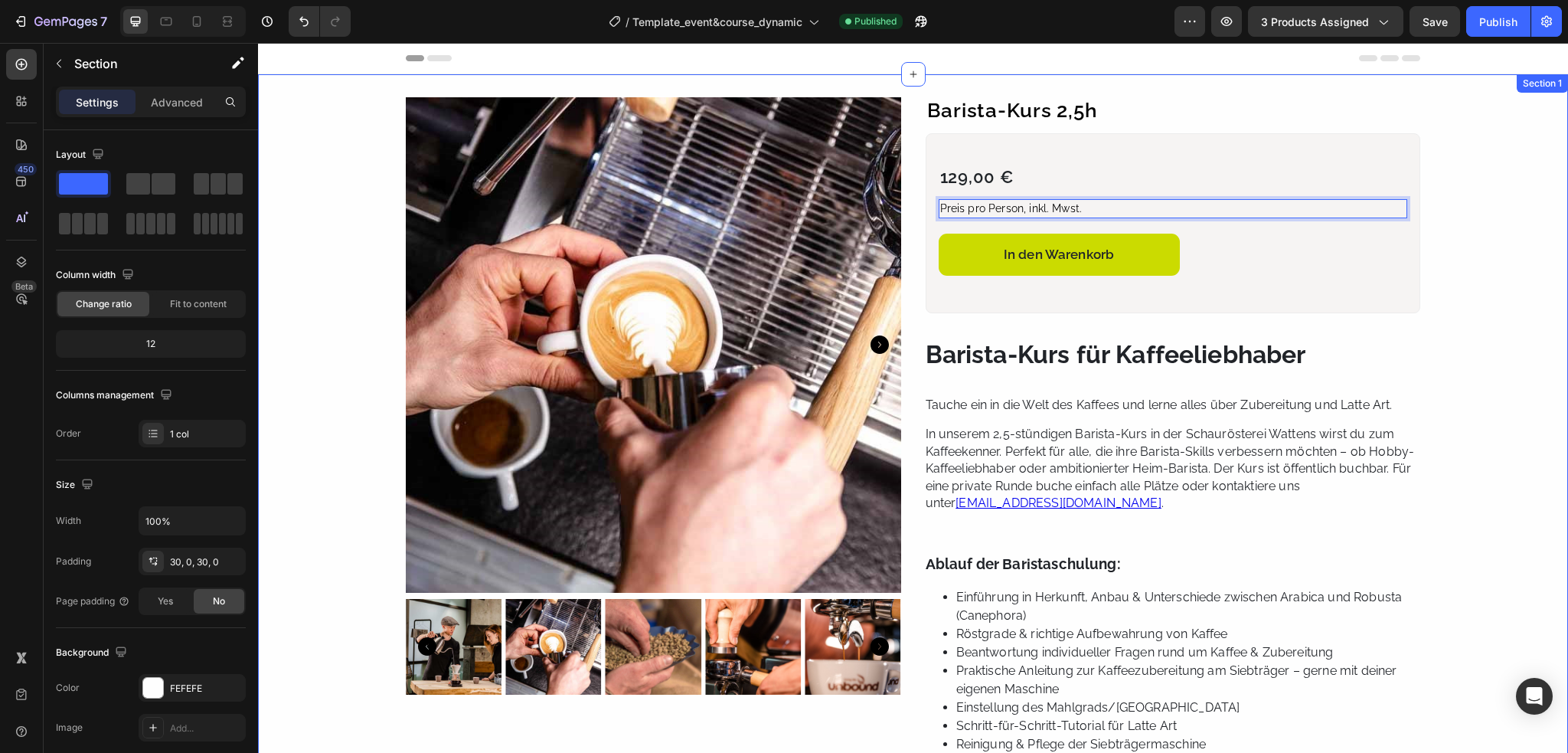
click at [1505, 257] on div "Product Images Row Barista-Kurs 2,5h Product Title 129,00 € Product Price Produ…" at bounding box center [913, 536] width 1310 height 878
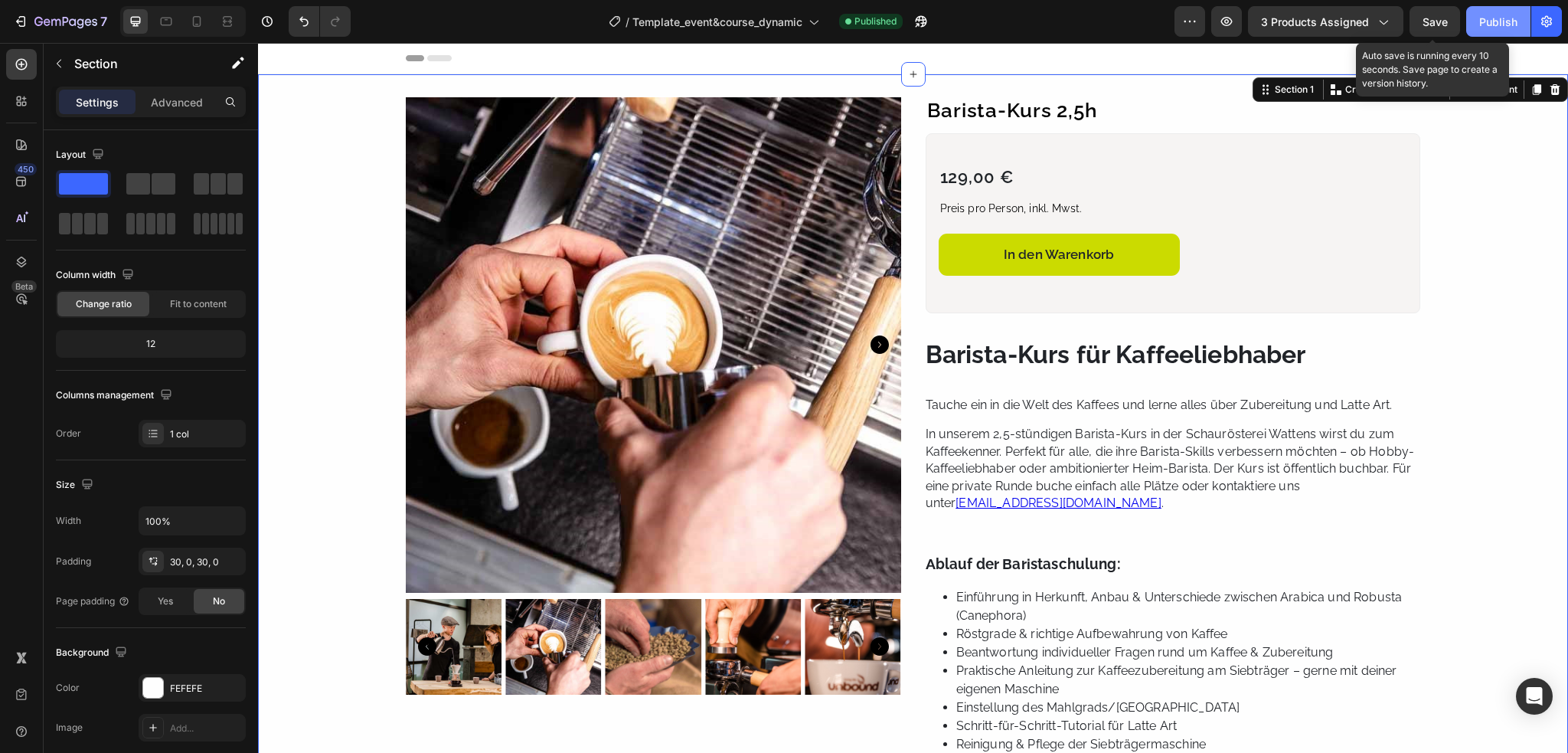
click at [1492, 26] on div "Publish" at bounding box center [1498, 22] width 39 height 16
